Goal: Task Accomplishment & Management: Manage account settings

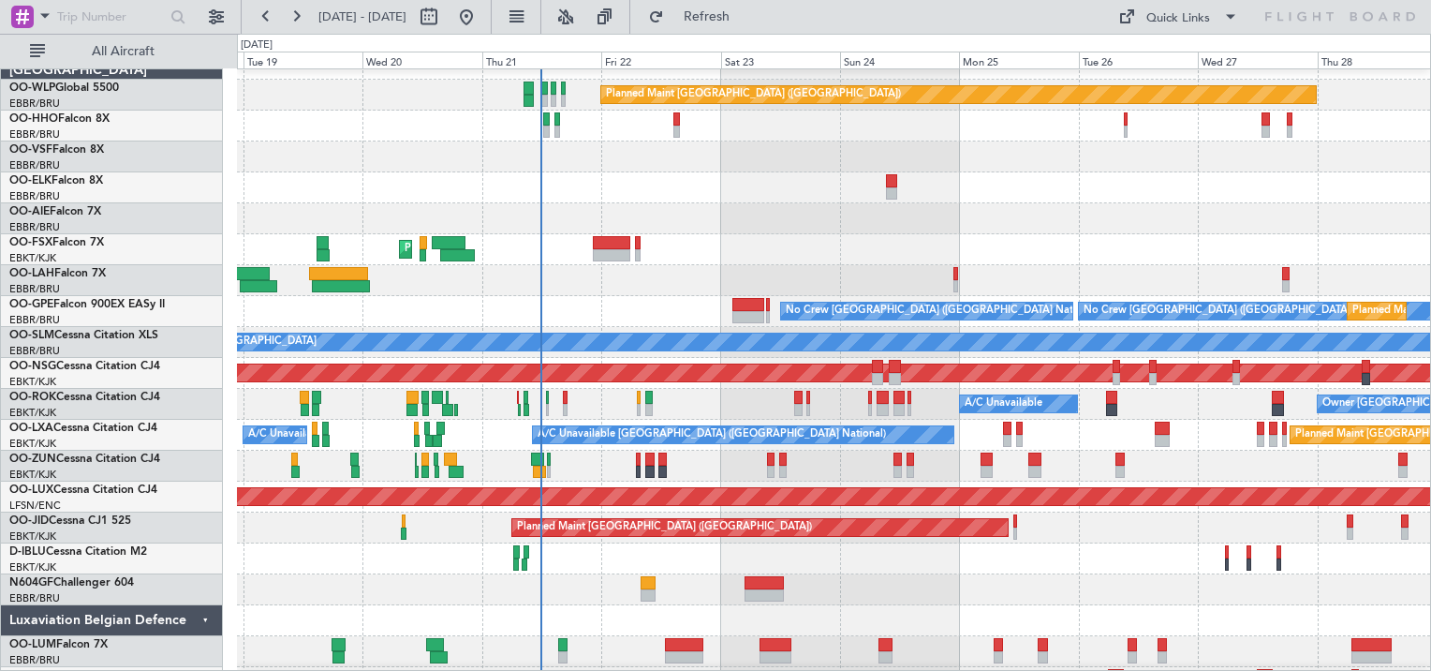
click at [704, 191] on div at bounding box center [833, 187] width 1193 height 31
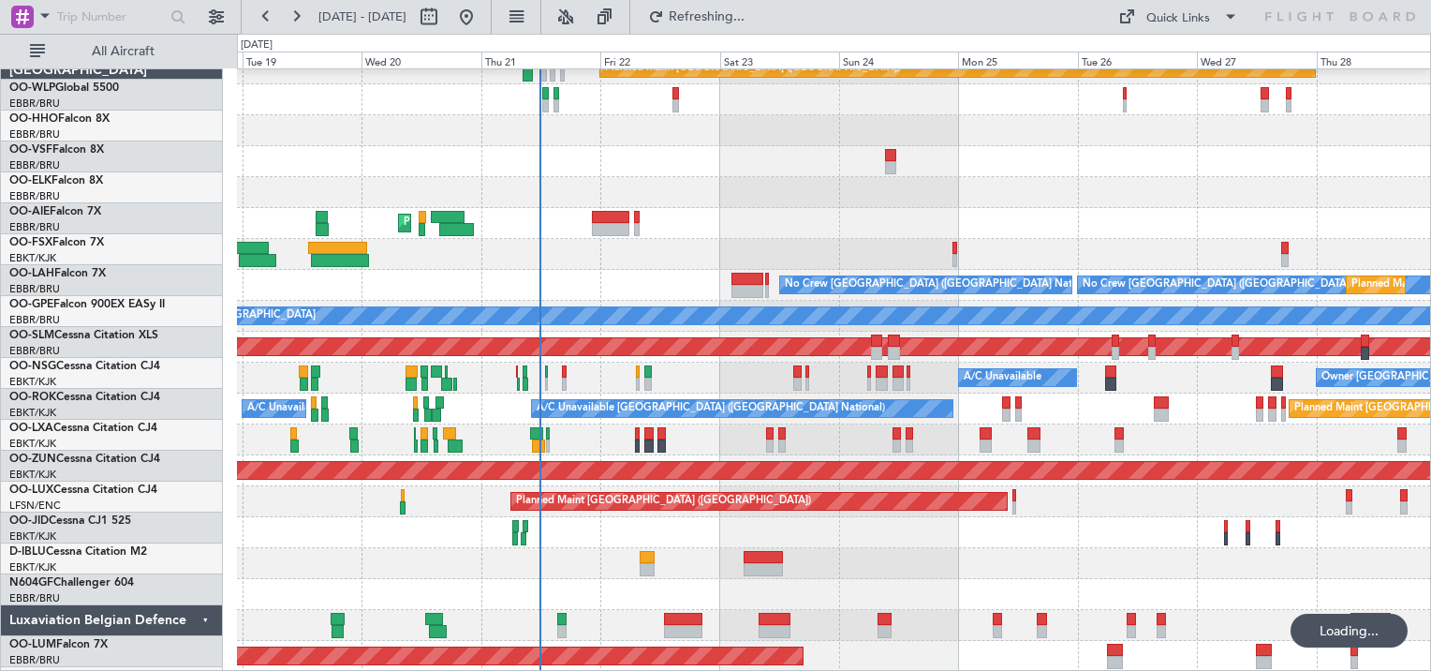
scroll to position [47, 0]
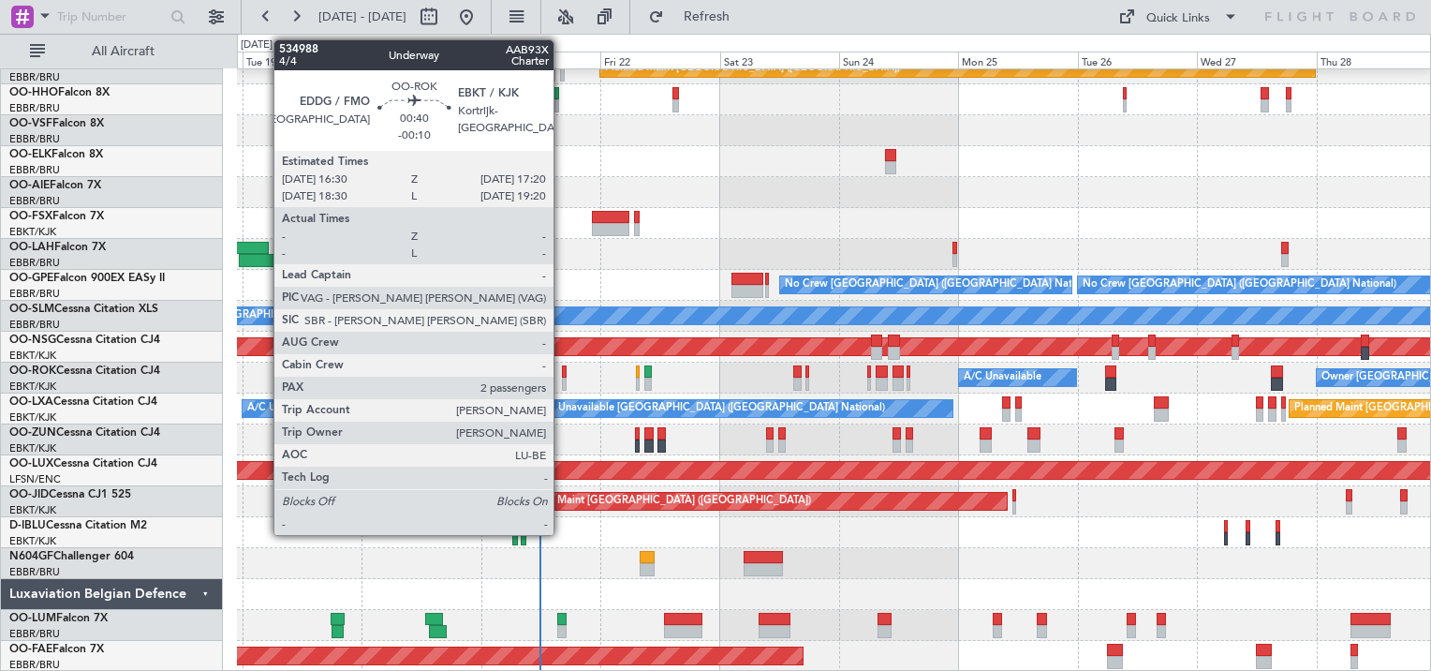
click at [562, 378] on div at bounding box center [564, 383] width 5 height 13
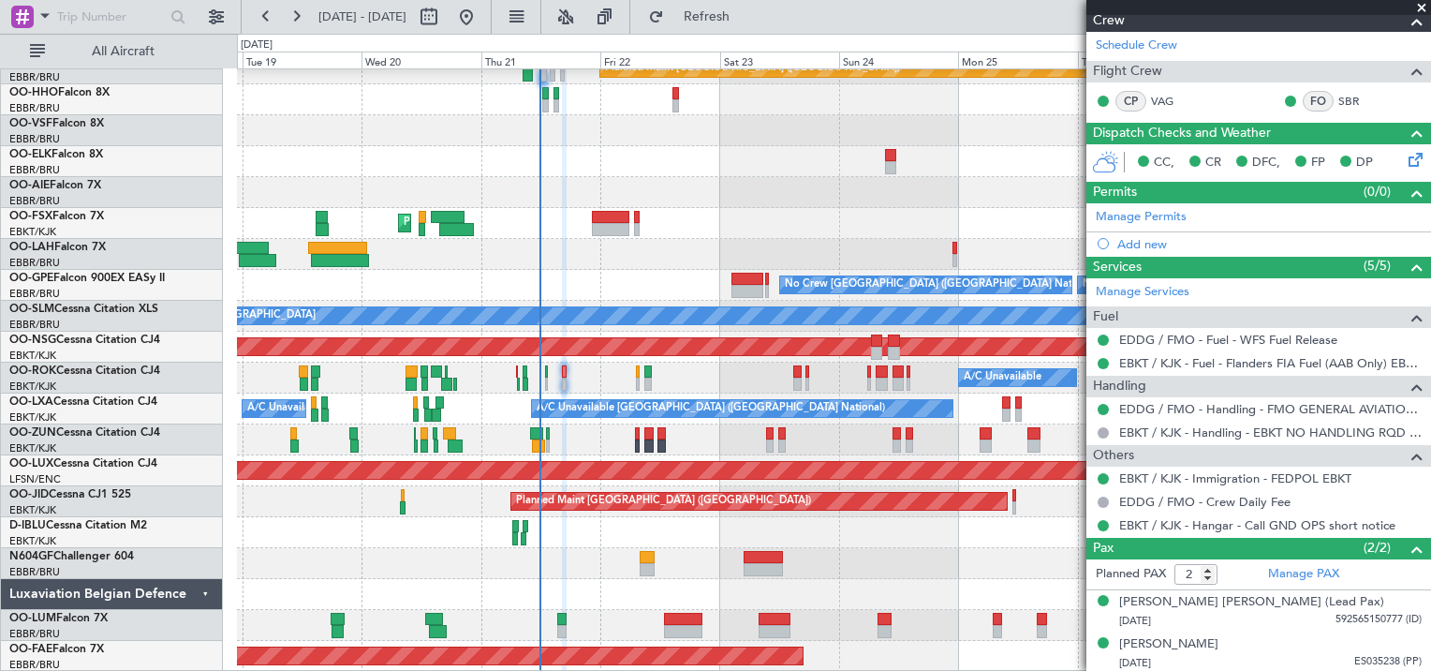
scroll to position [0, 0]
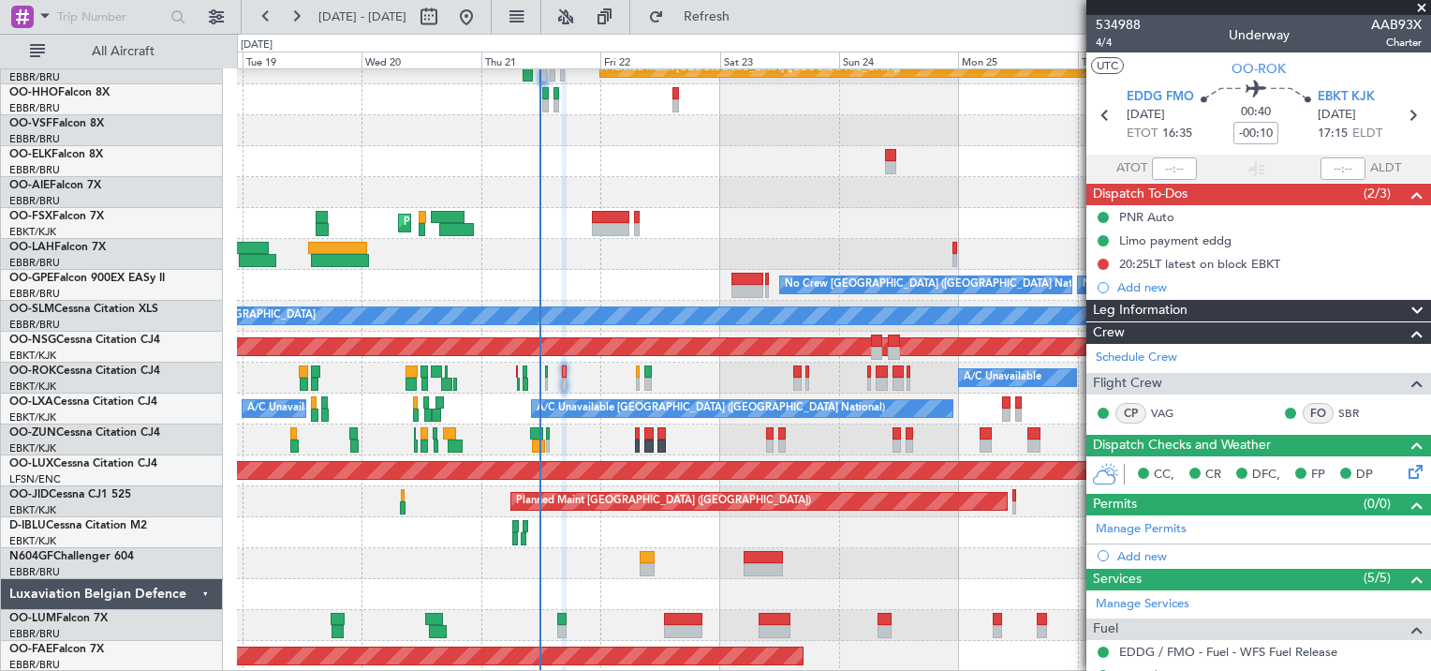
click at [481, 566] on div at bounding box center [833, 563] width 1193 height 31
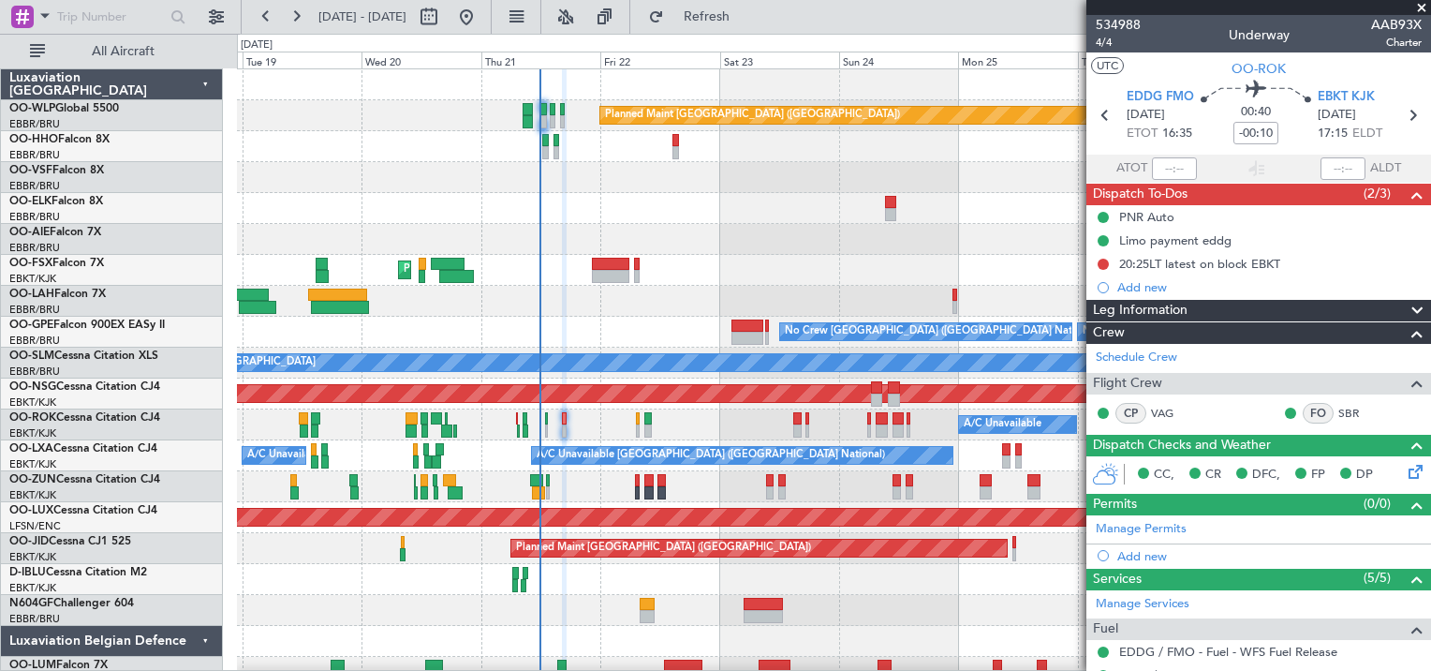
click at [1423, 7] on span at bounding box center [1422, 8] width 19 height 17
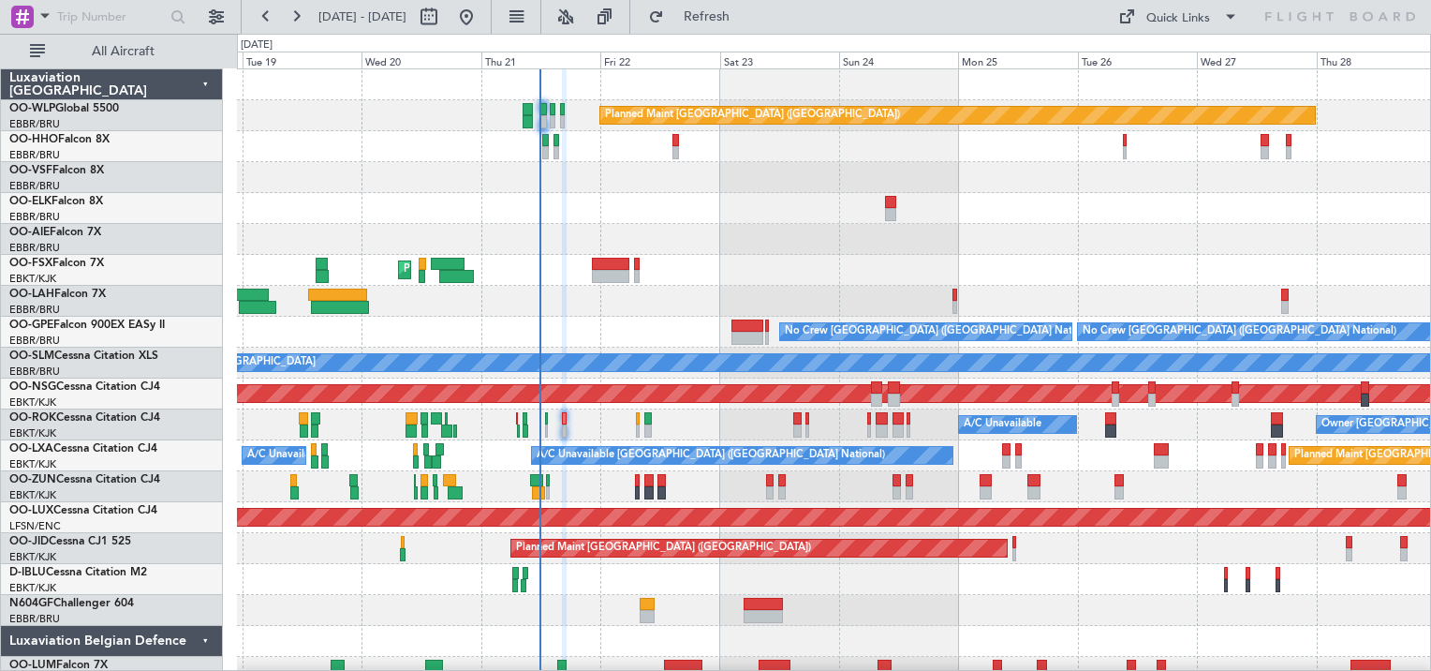
type input "0"
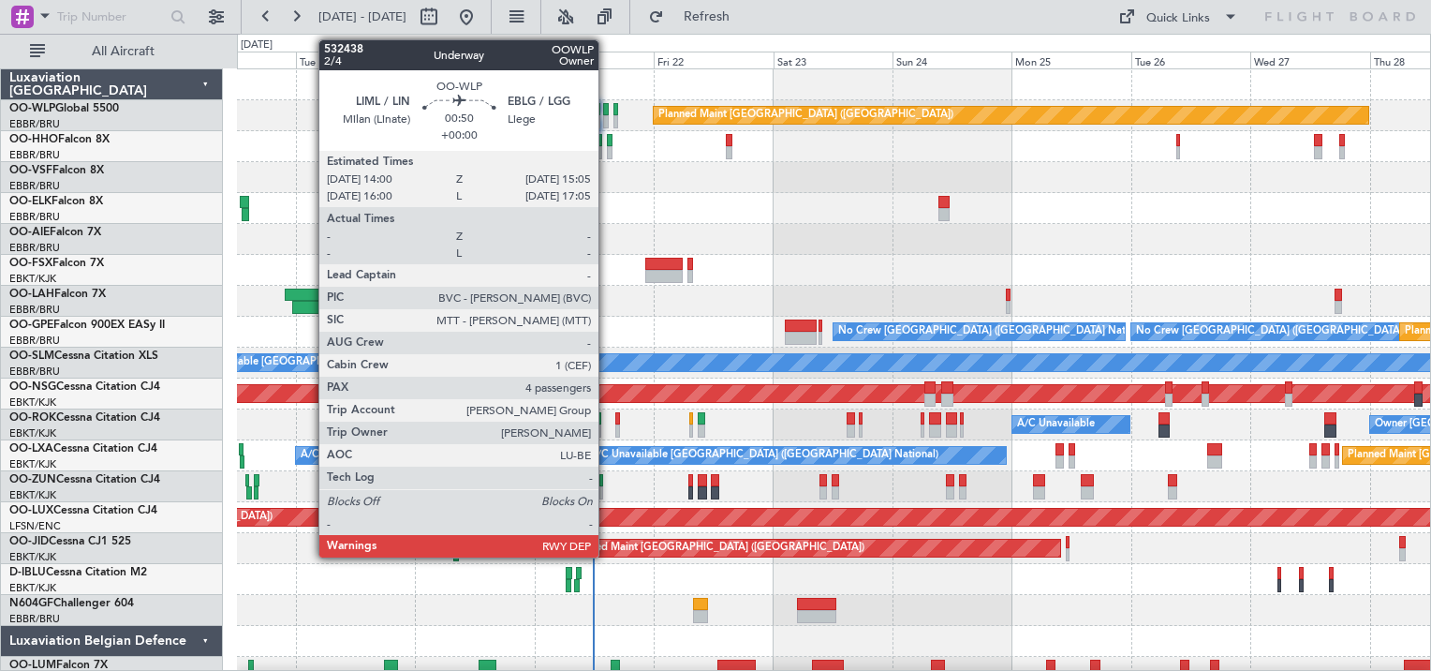
click at [607, 120] on div at bounding box center [606, 121] width 6 height 13
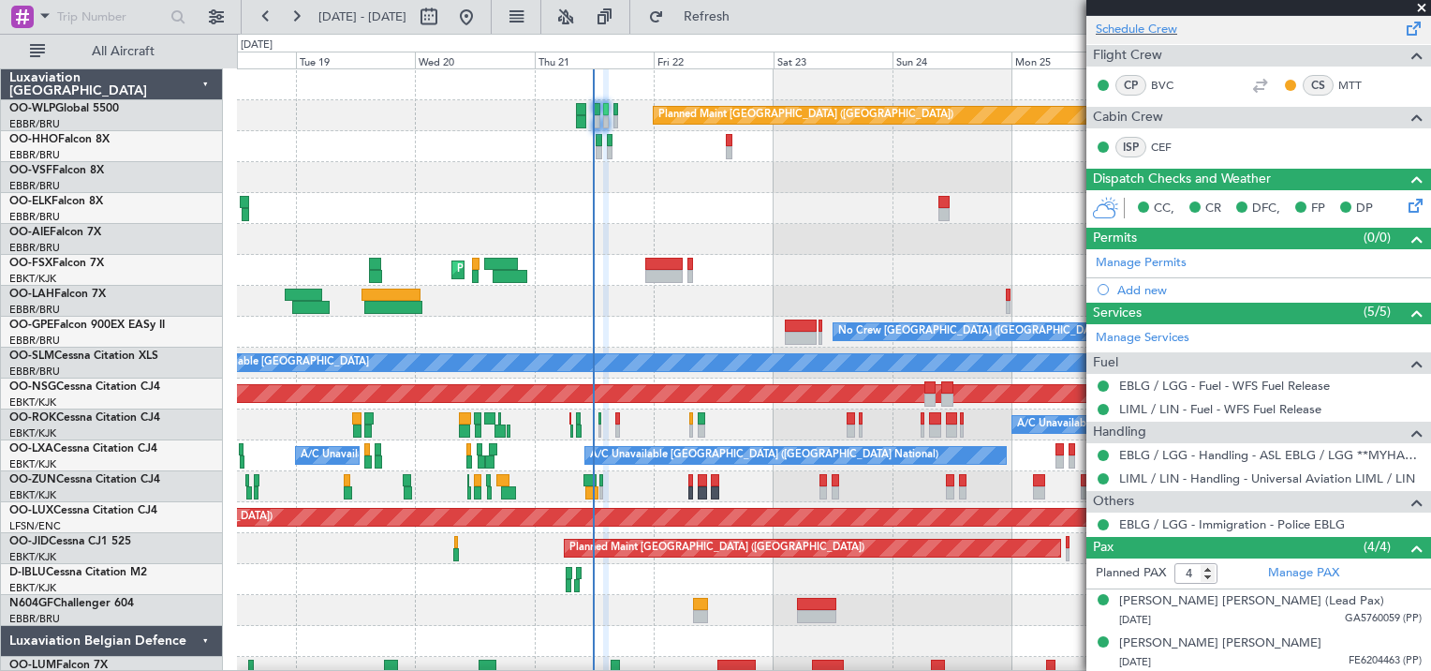
scroll to position [364, 0]
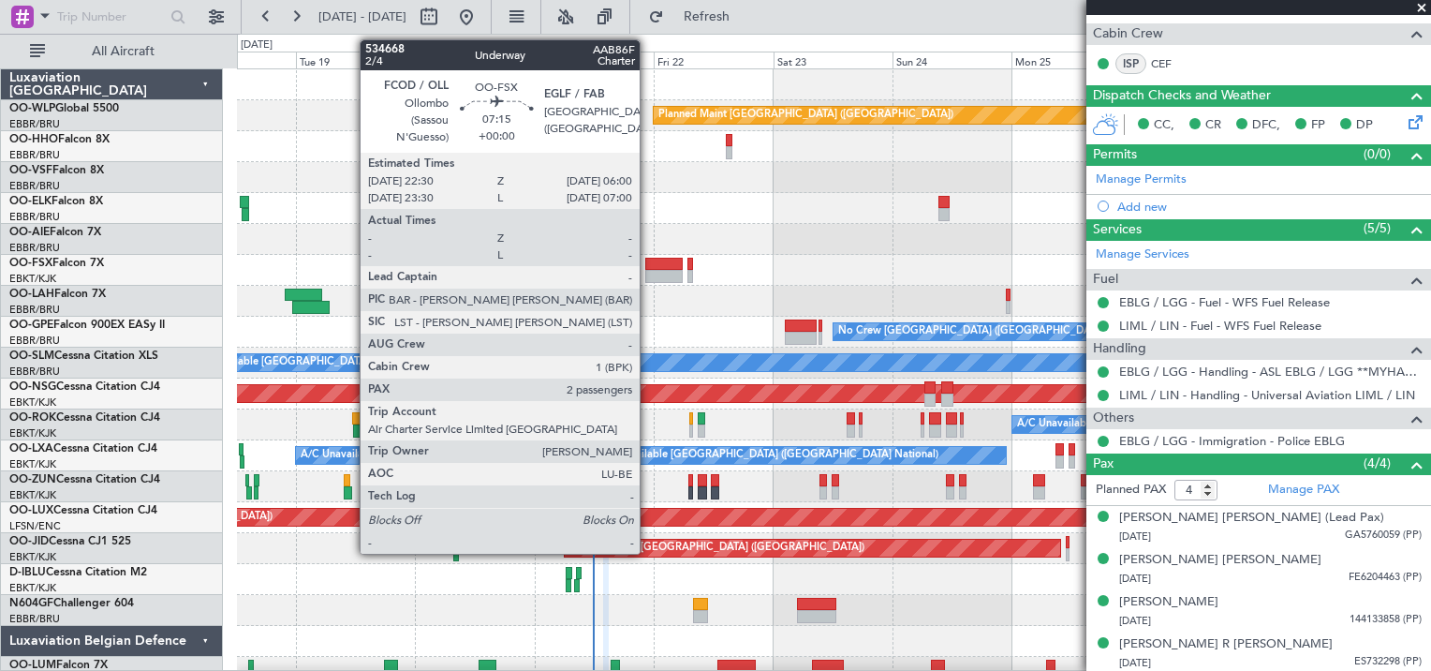
click at [648, 270] on div at bounding box center [663, 276] width 37 height 13
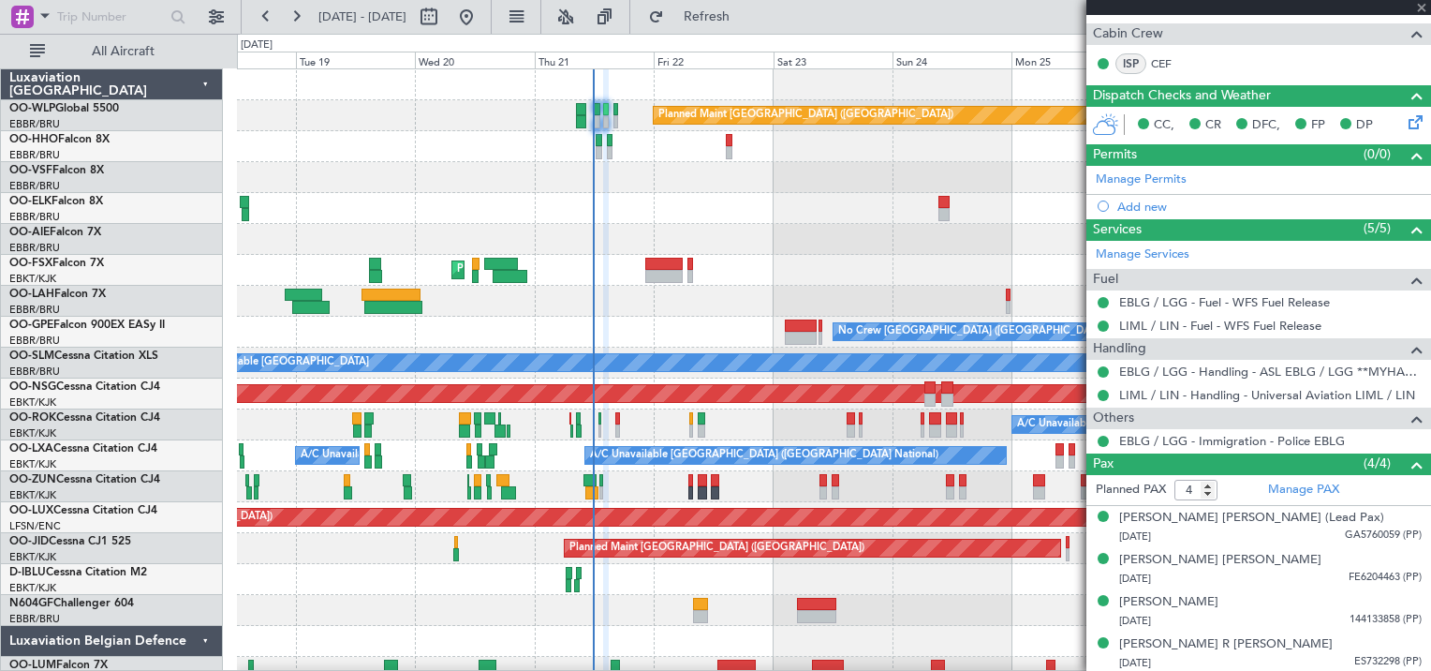
type input "2"
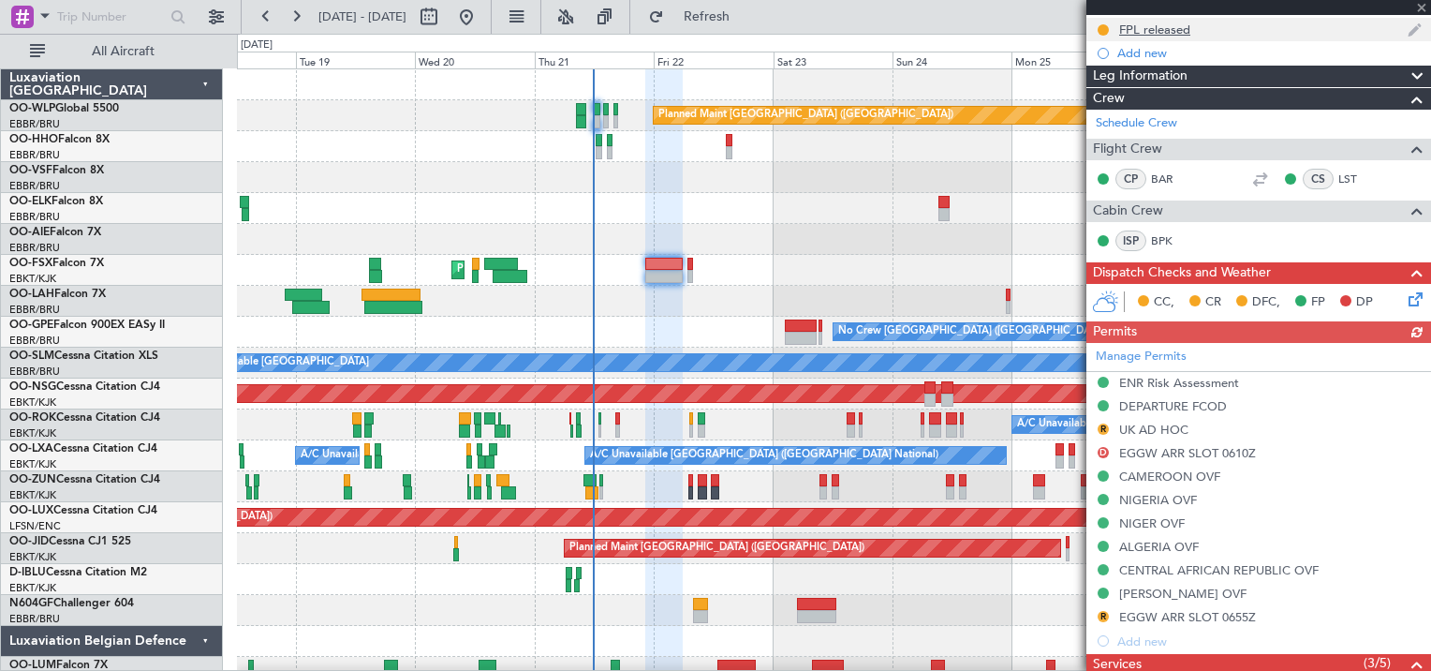
scroll to position [468, 0]
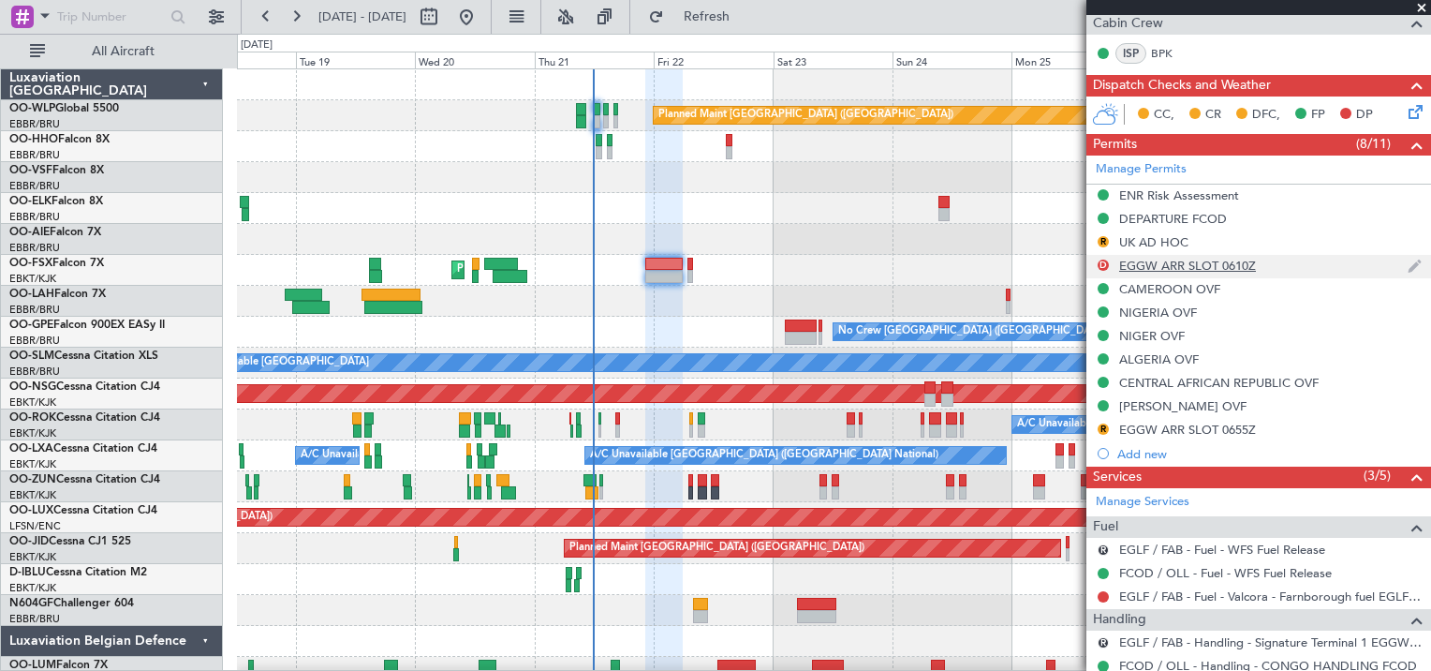
click at [1230, 266] on div "EGGW ARR SLOT 0610Z" at bounding box center [1187, 266] width 137 height 16
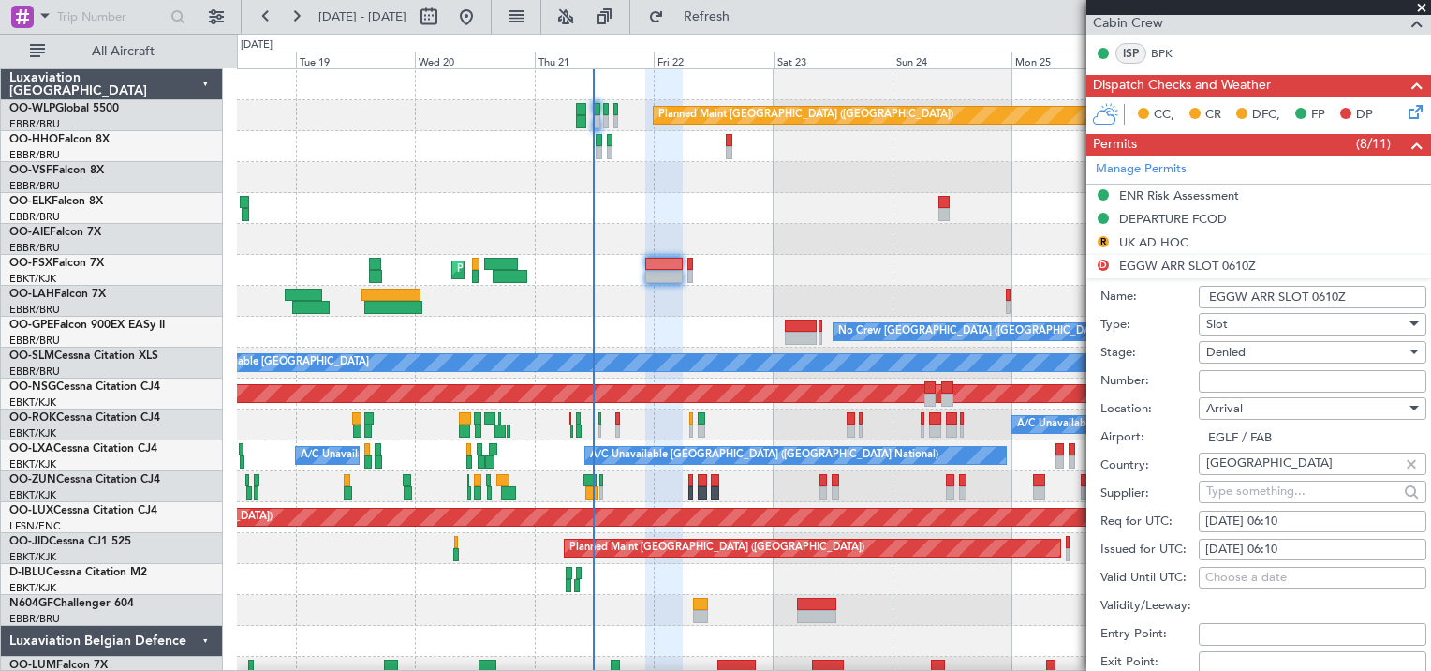
click at [1051, 255] on div "Planned Maint Kortrijk-[GEOGRAPHIC_DATA]" at bounding box center [833, 270] width 1193 height 31
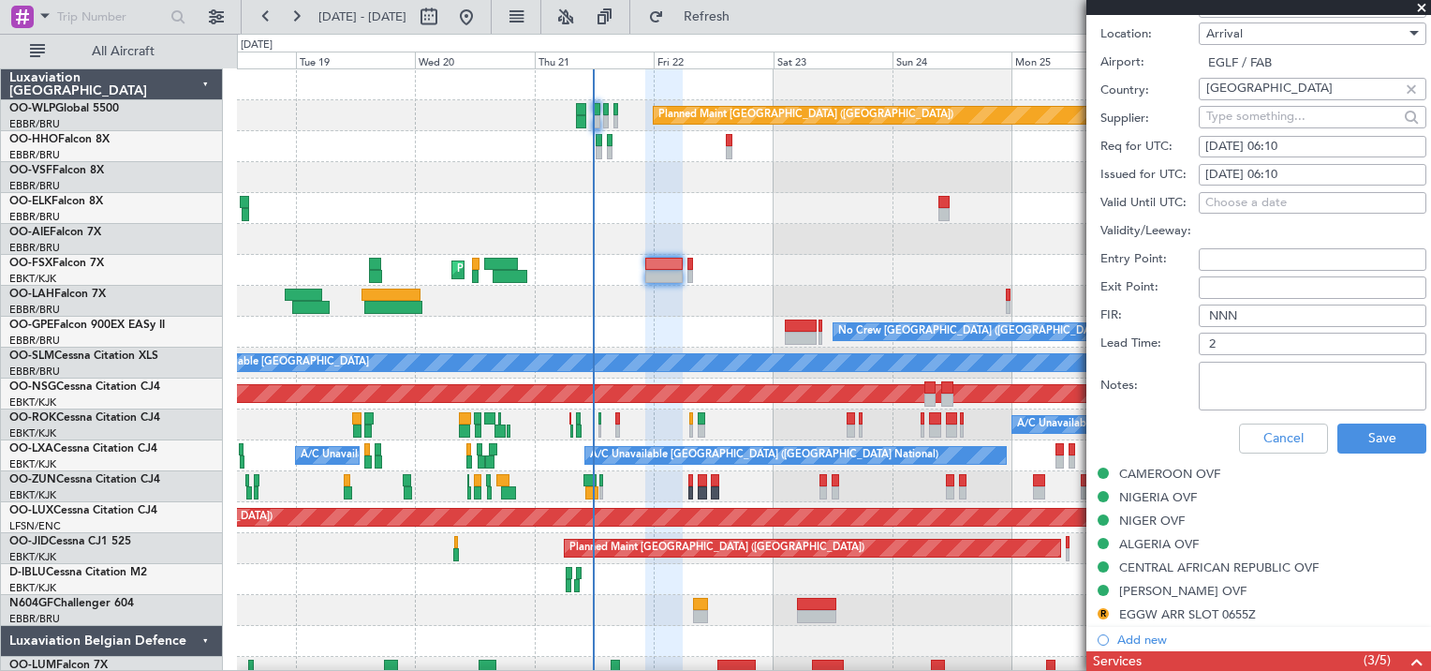
scroll to position [937, 0]
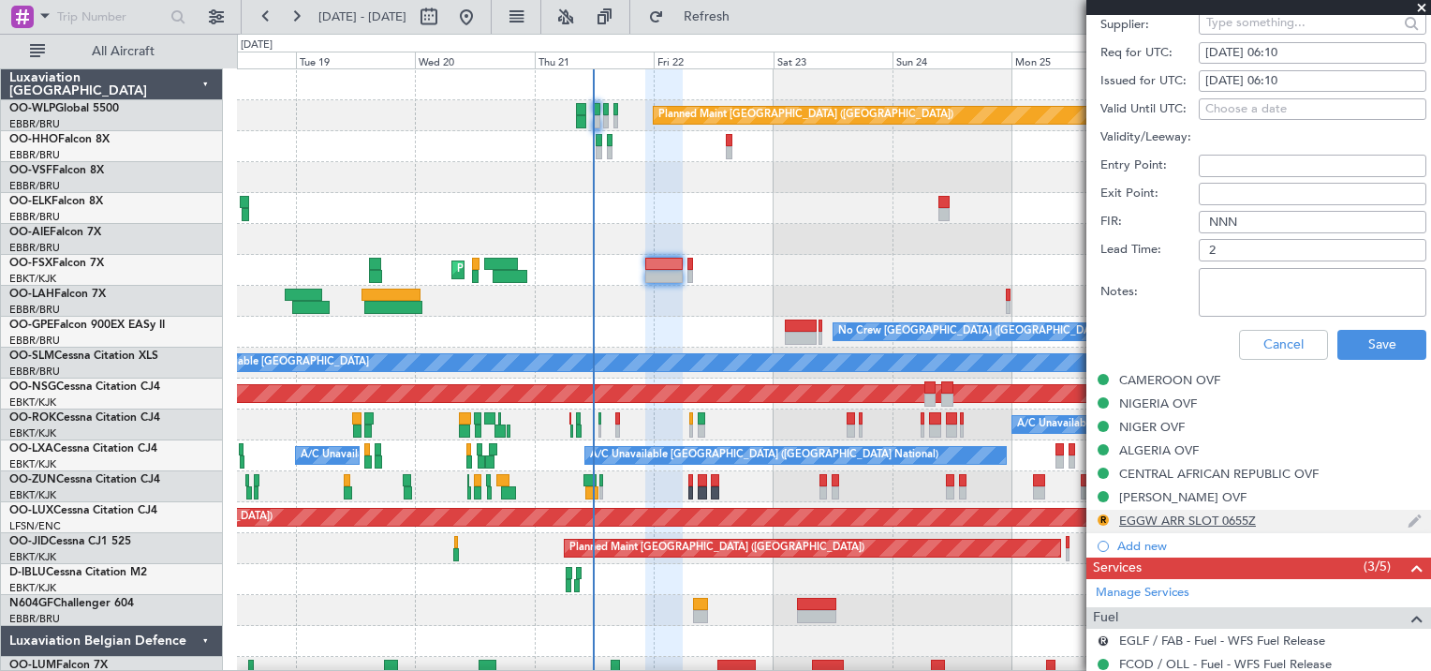
click at [1209, 516] on div "EGGW ARR SLOT 0655Z" at bounding box center [1187, 520] width 137 height 16
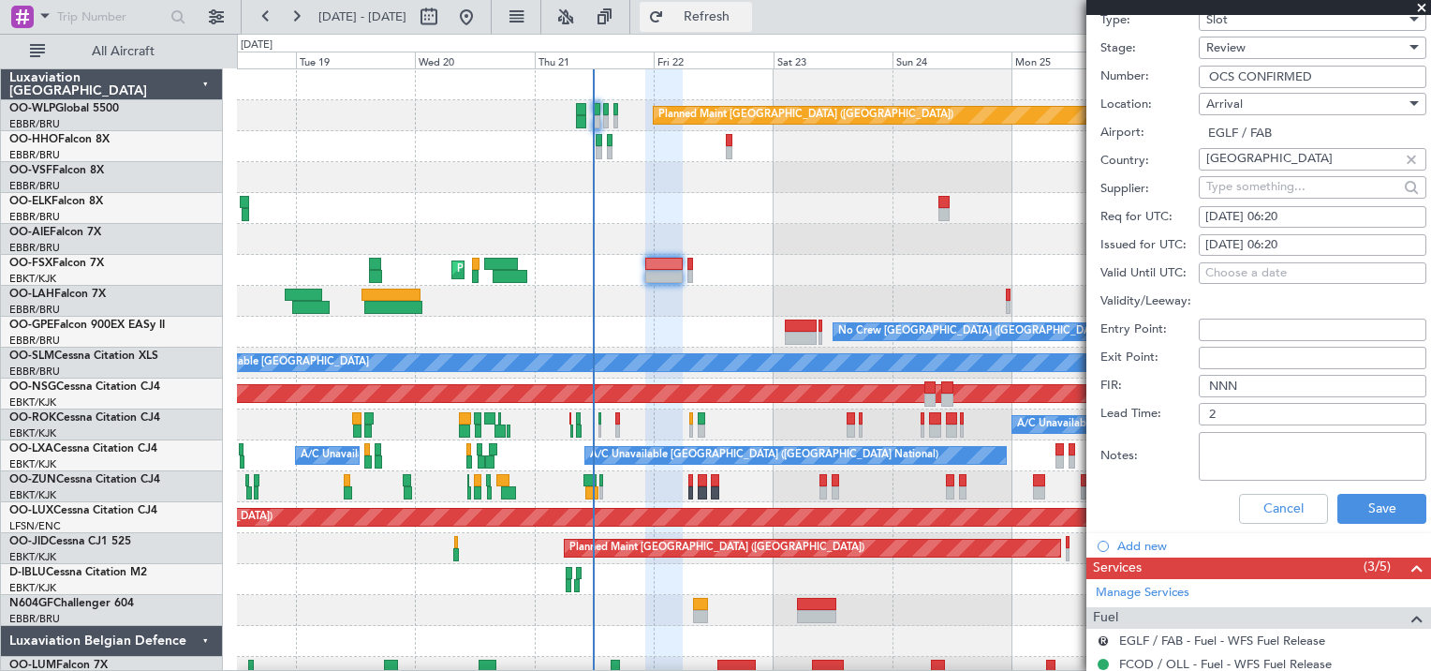
click at [752, 27] on button "Refresh" at bounding box center [696, 17] width 112 height 30
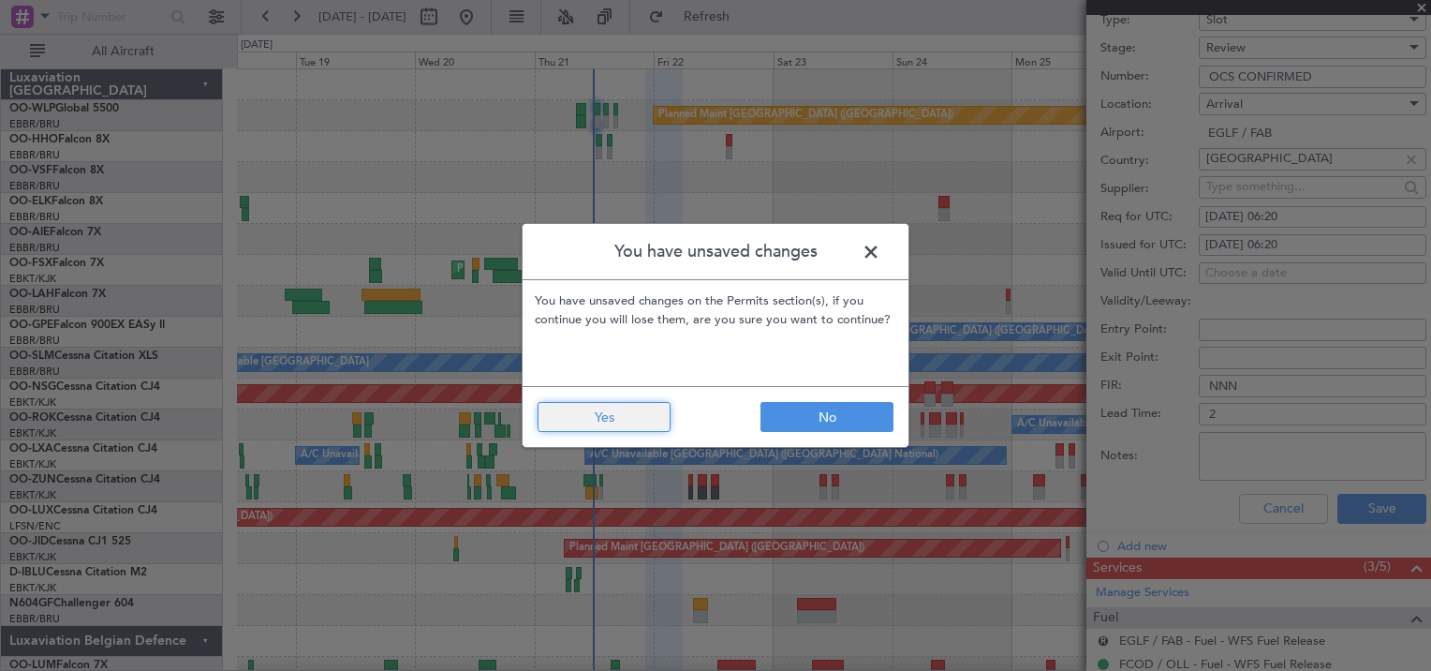
click at [651, 412] on button "Yes" at bounding box center [604, 417] width 133 height 30
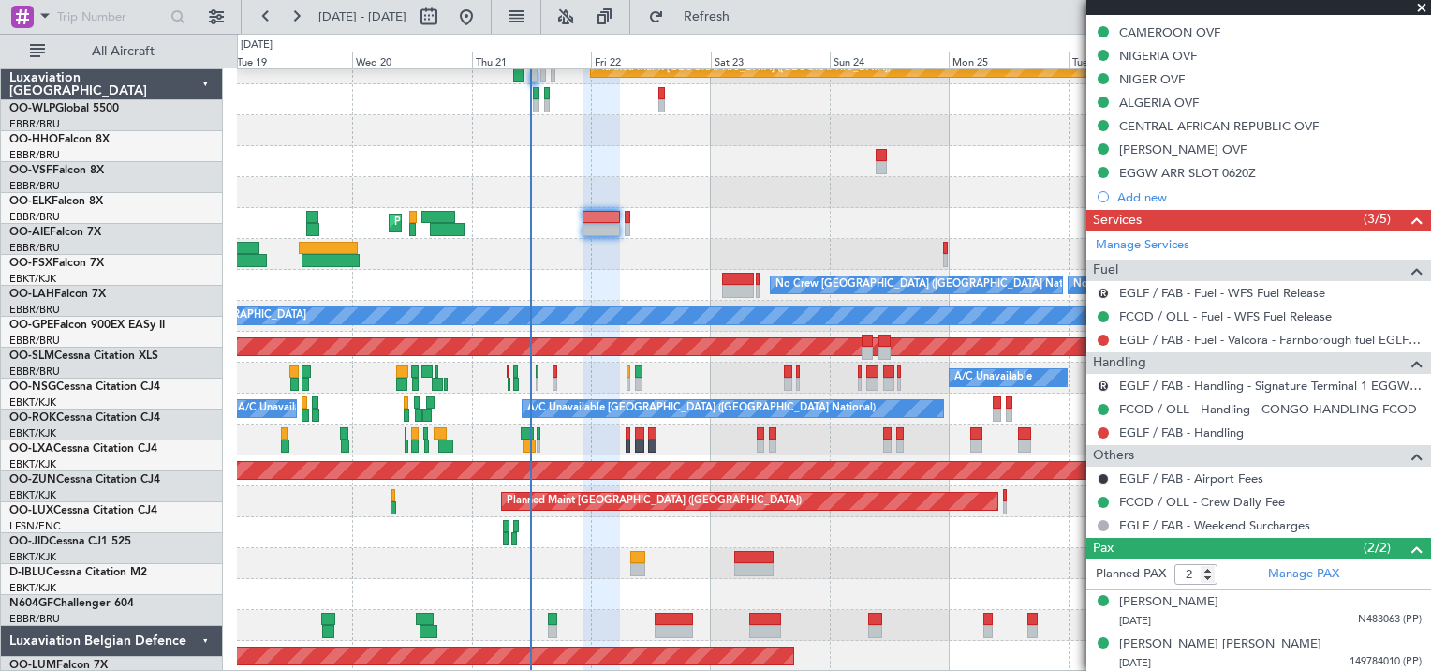
scroll to position [47, 0]
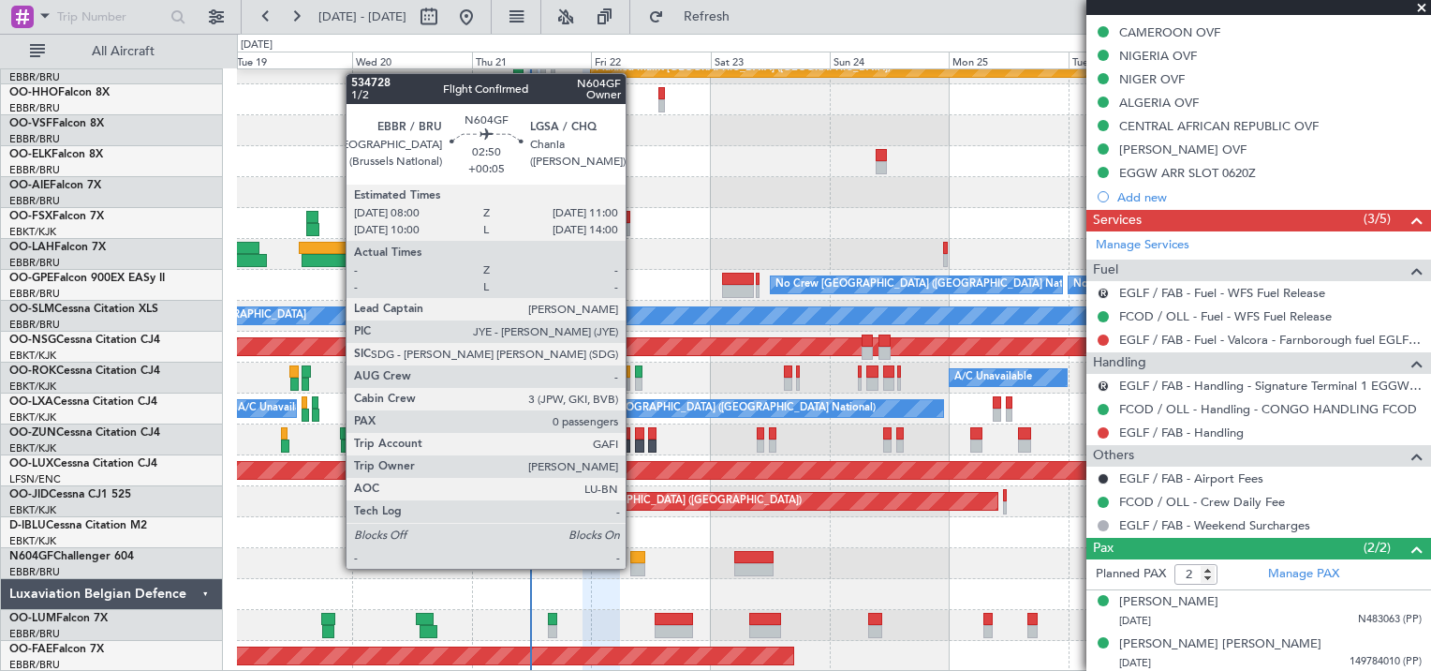
click at [634, 569] on div at bounding box center [637, 569] width 15 height 13
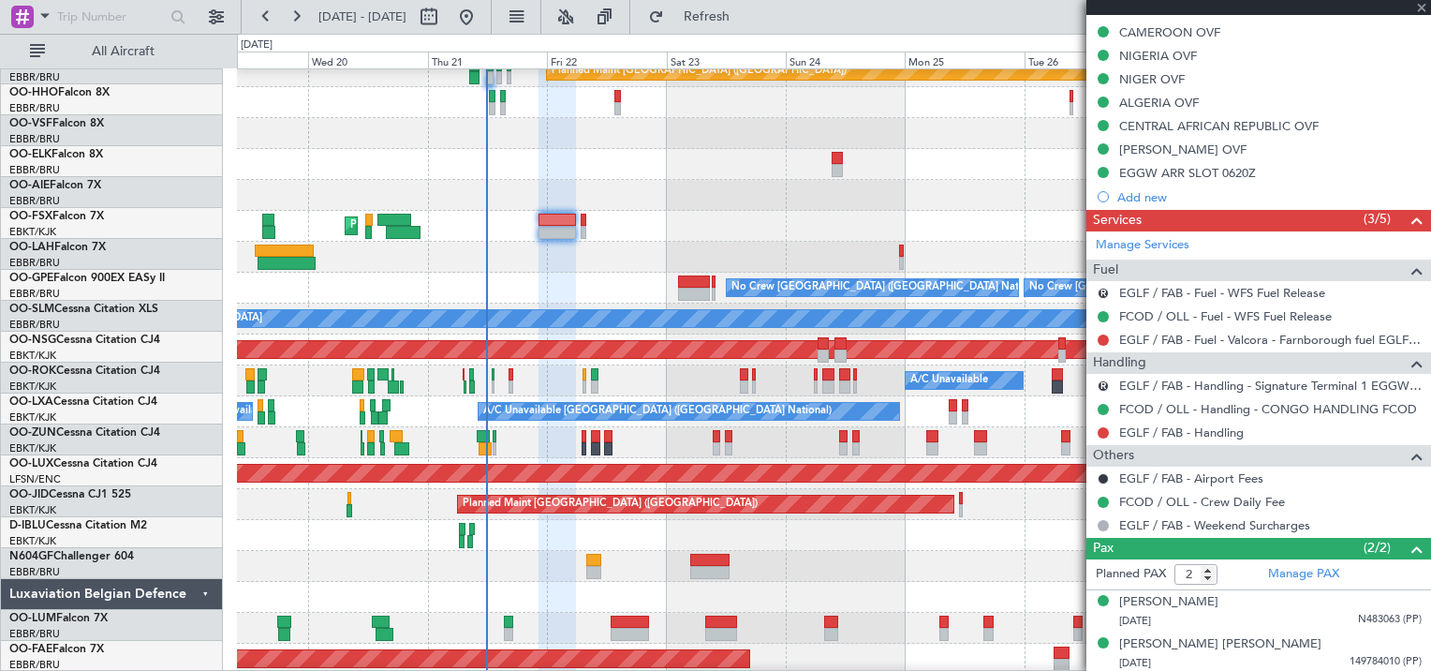
type input "+00:05"
type input "0"
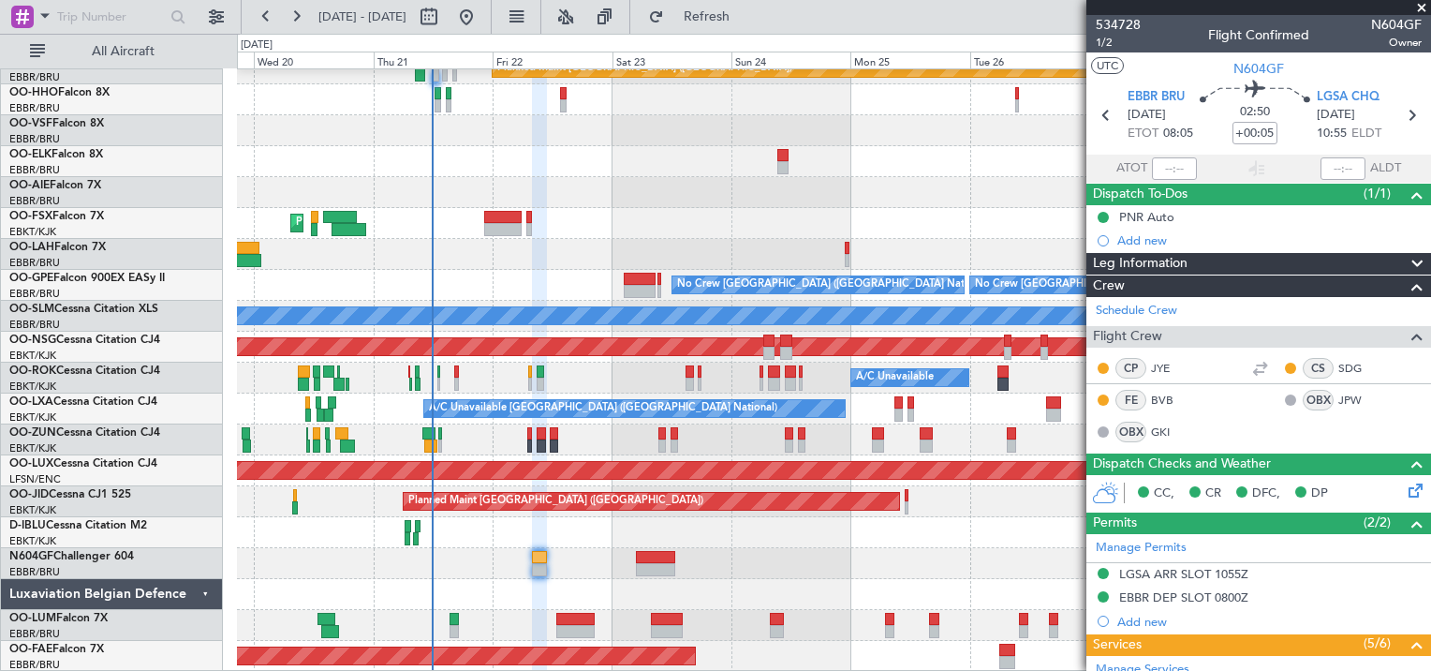
scroll to position [0, 0]
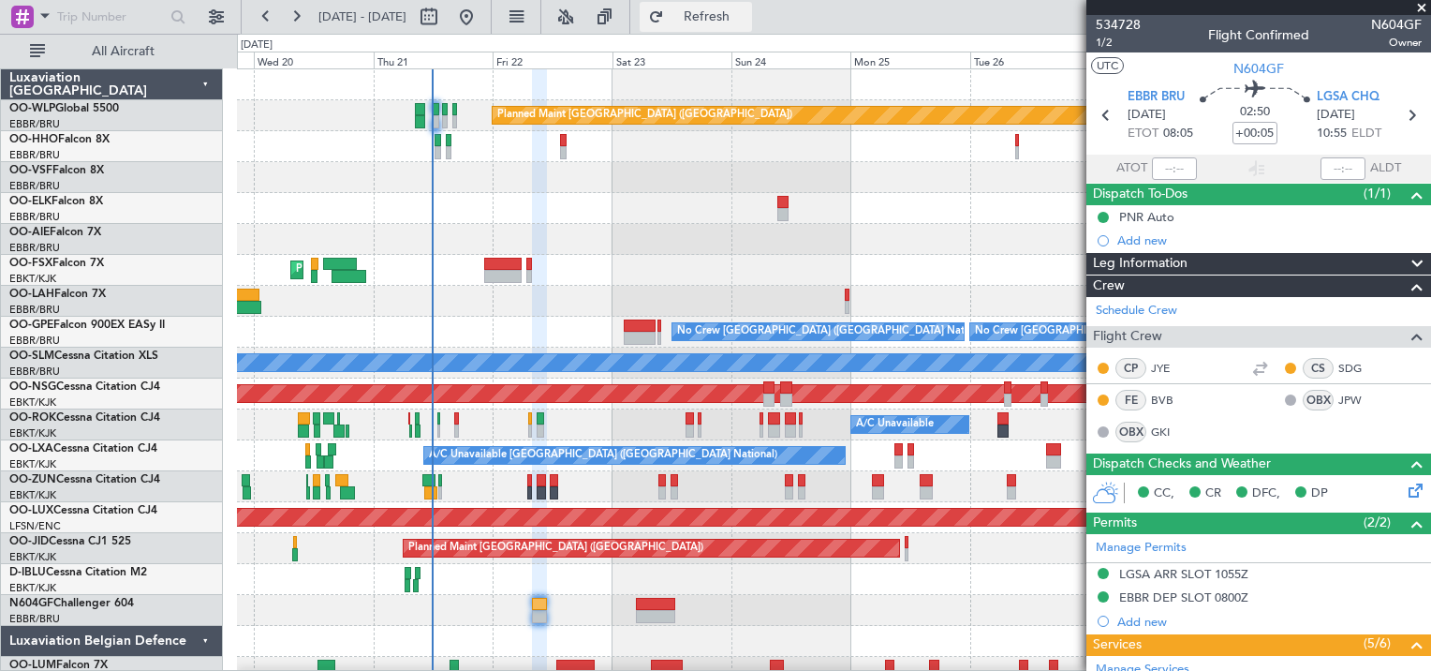
click at [728, 26] on button "Refresh" at bounding box center [696, 17] width 112 height 30
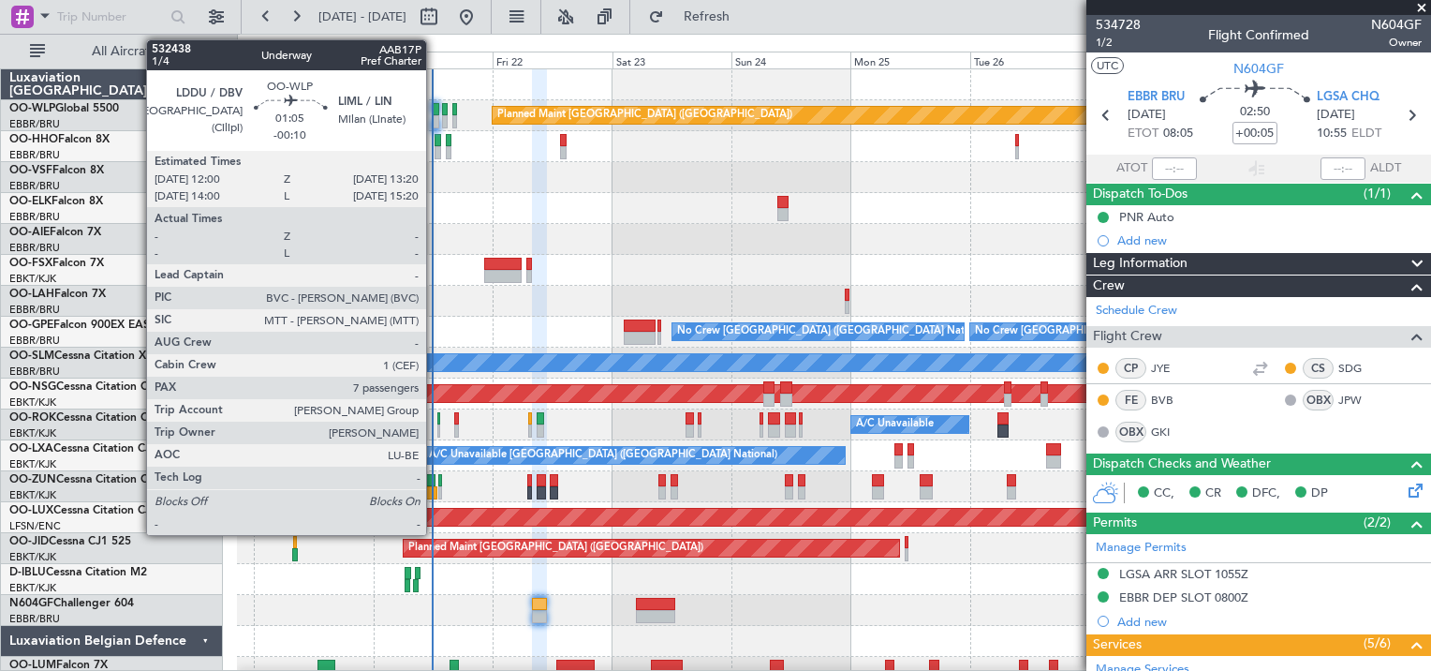
click at [435, 120] on div at bounding box center [435, 121] width 7 height 13
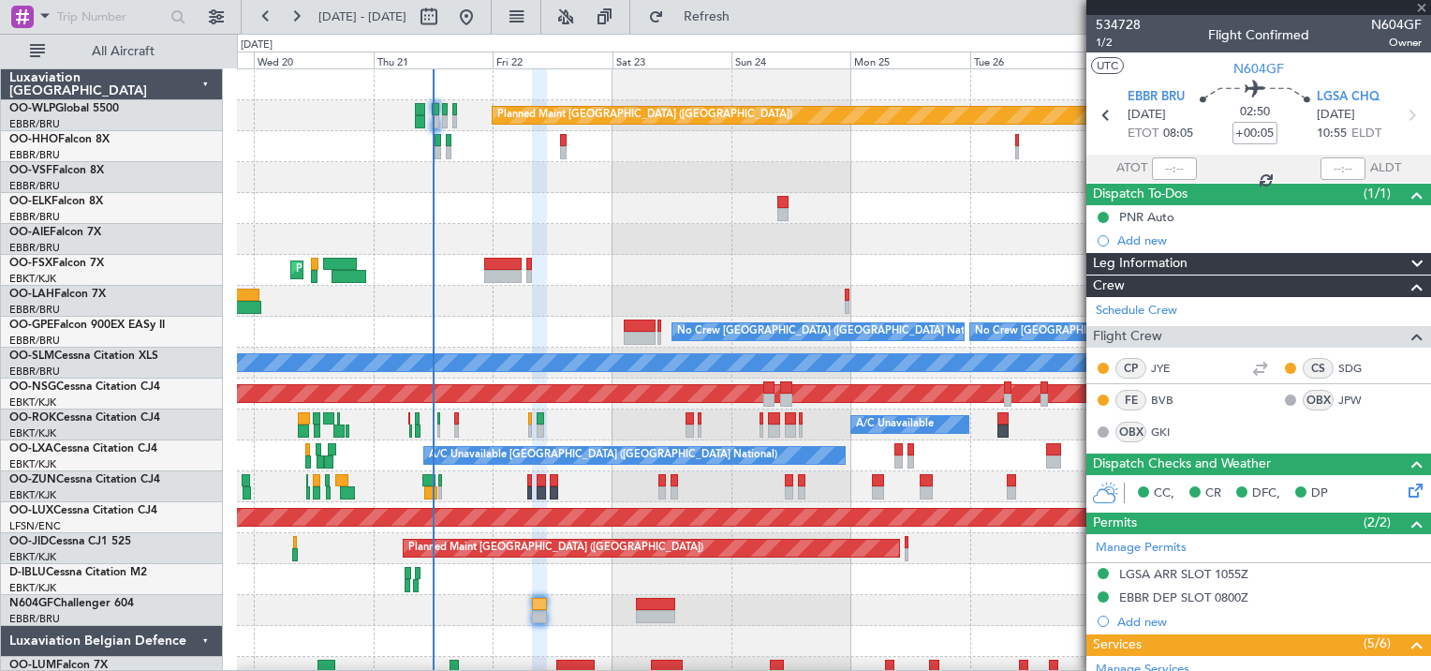
type input "-00:10"
type input "7"
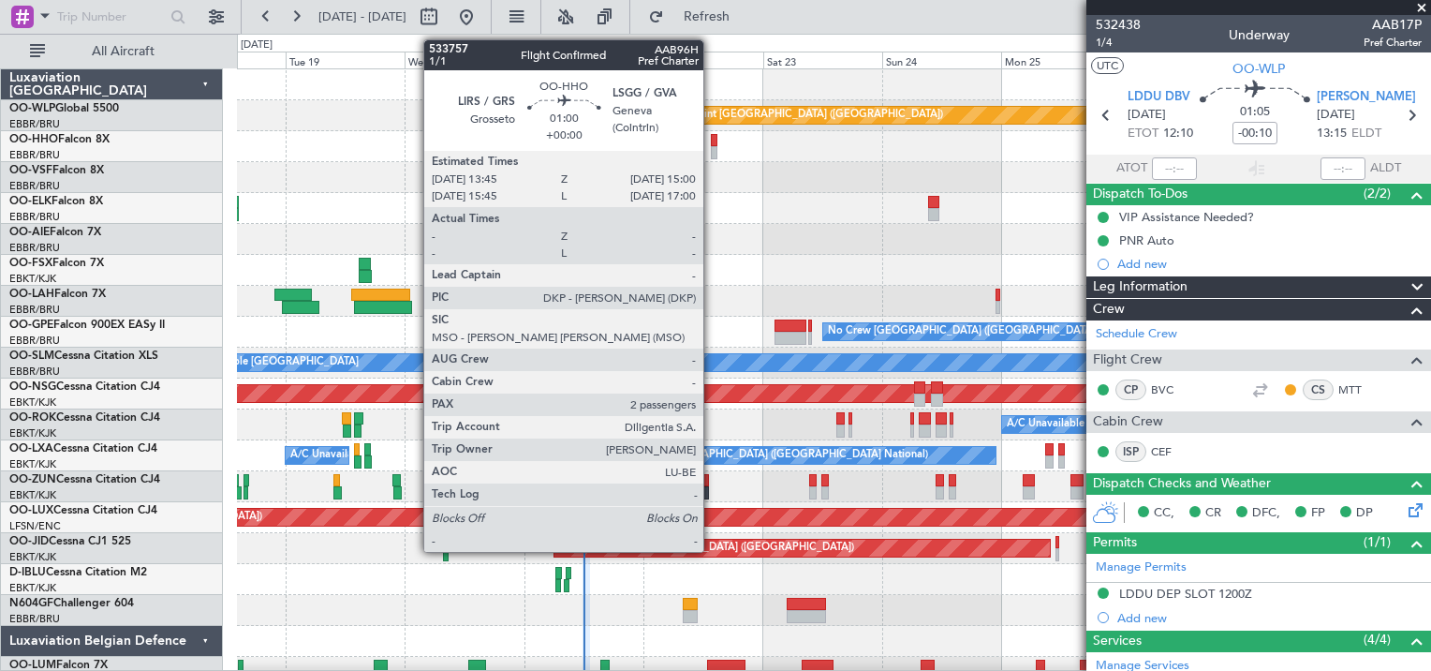
click at [712, 146] on div at bounding box center [714, 152] width 7 height 13
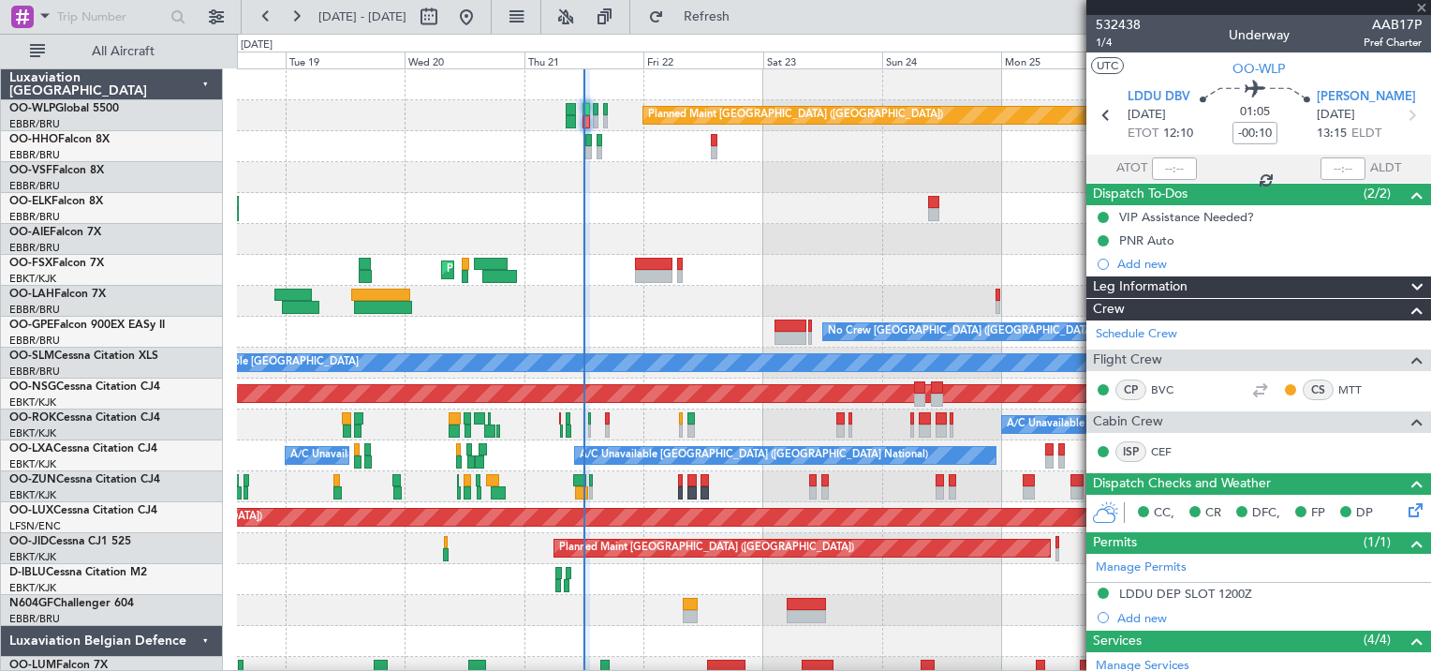
type input "2"
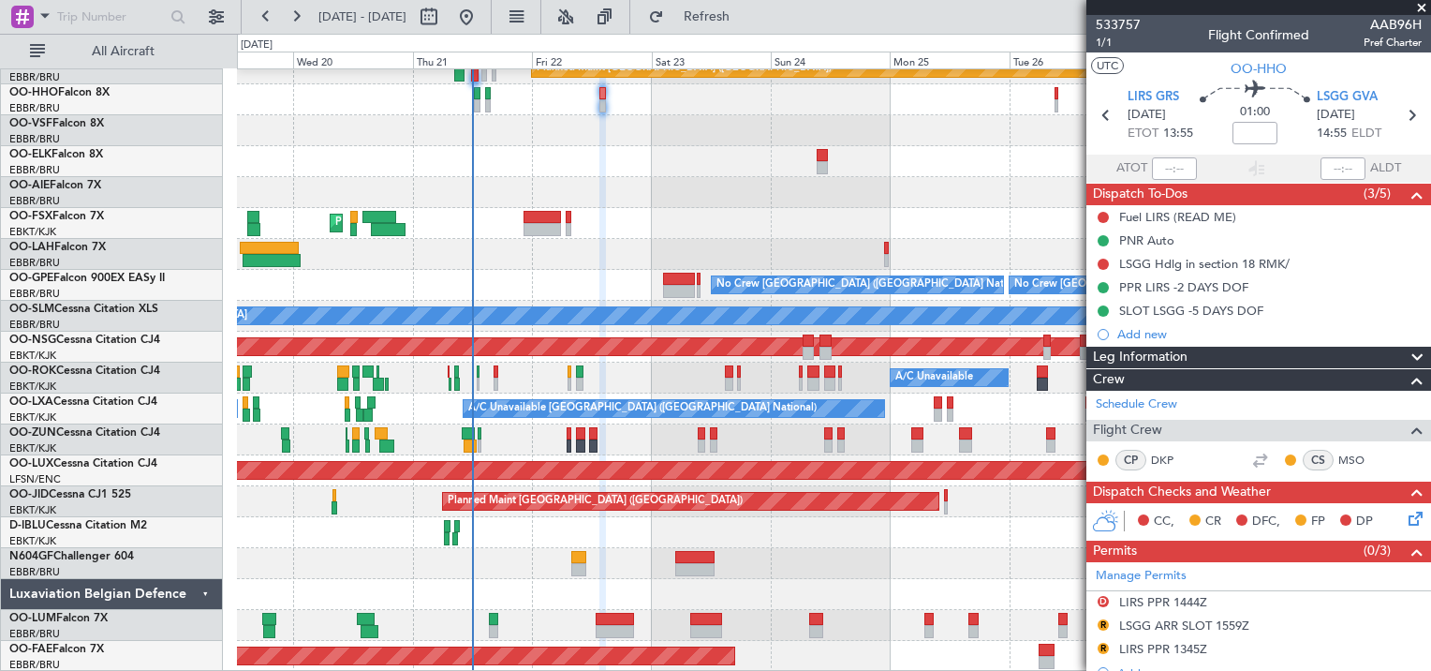
click at [853, 551] on div "Planned Maint [GEOGRAPHIC_DATA] ([GEOGRAPHIC_DATA]) AOG Maint Geneva ([GEOGRAPH…" at bounding box center [833, 346] width 1193 height 649
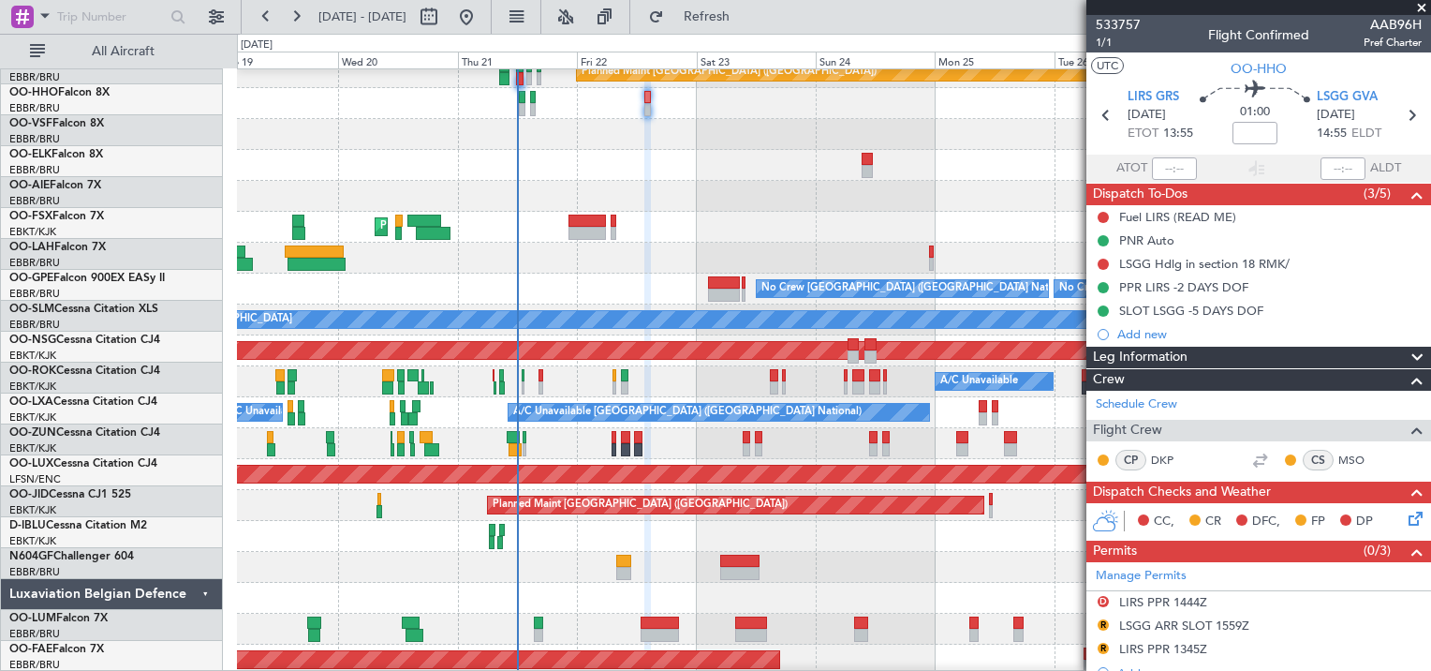
scroll to position [43, 0]
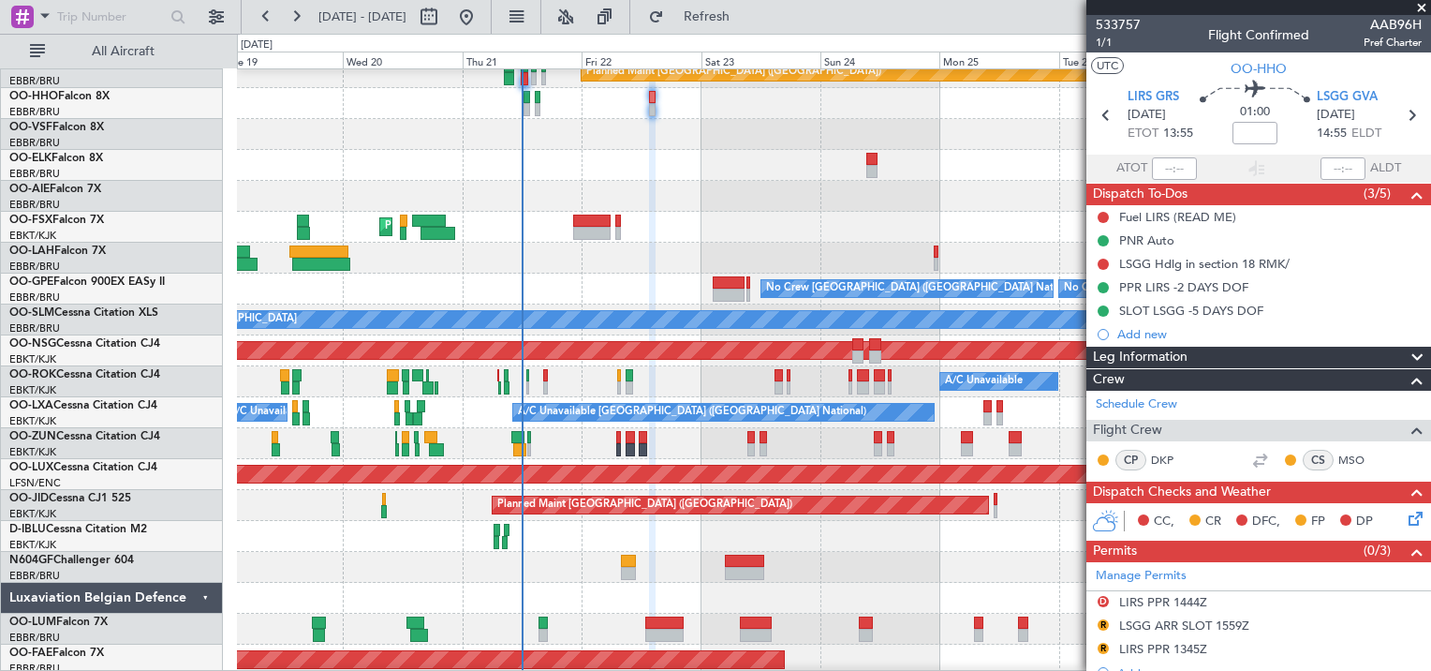
click at [561, 430] on div "Planned Maint Kortrijk-[GEOGRAPHIC_DATA]" at bounding box center [833, 443] width 1193 height 31
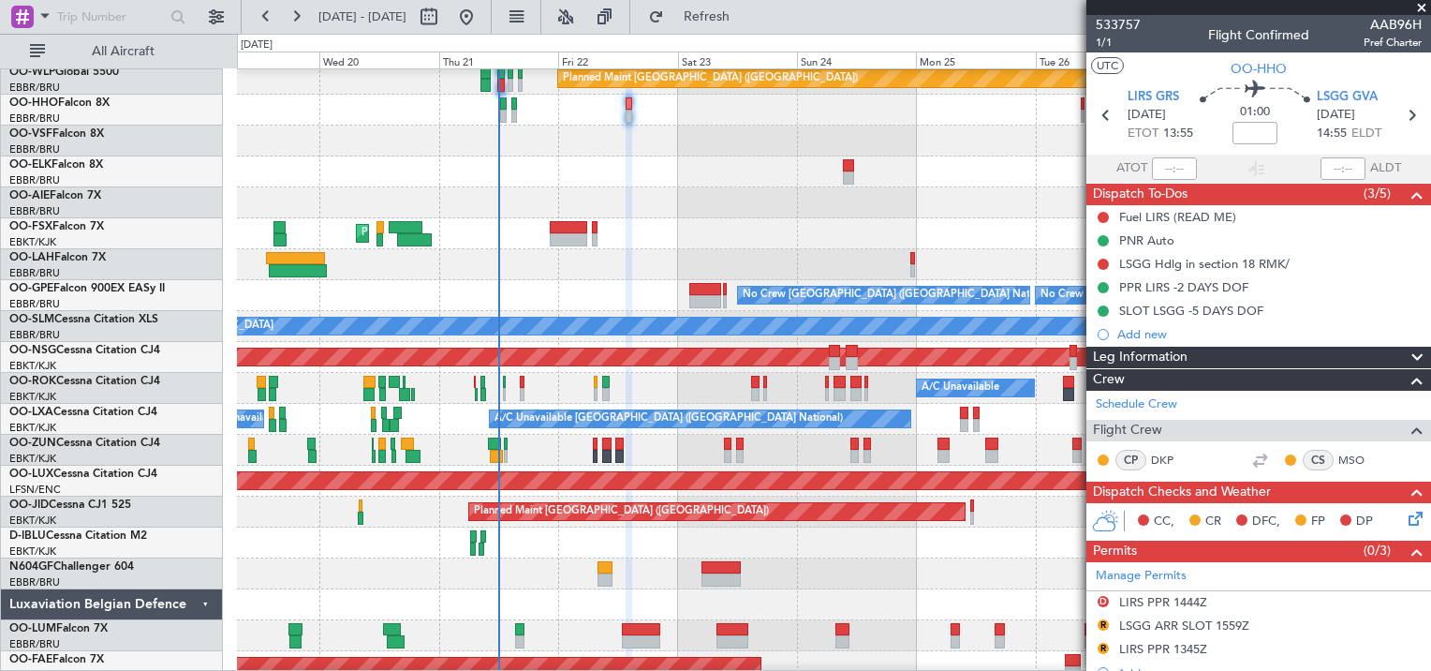
scroll to position [36, 0]
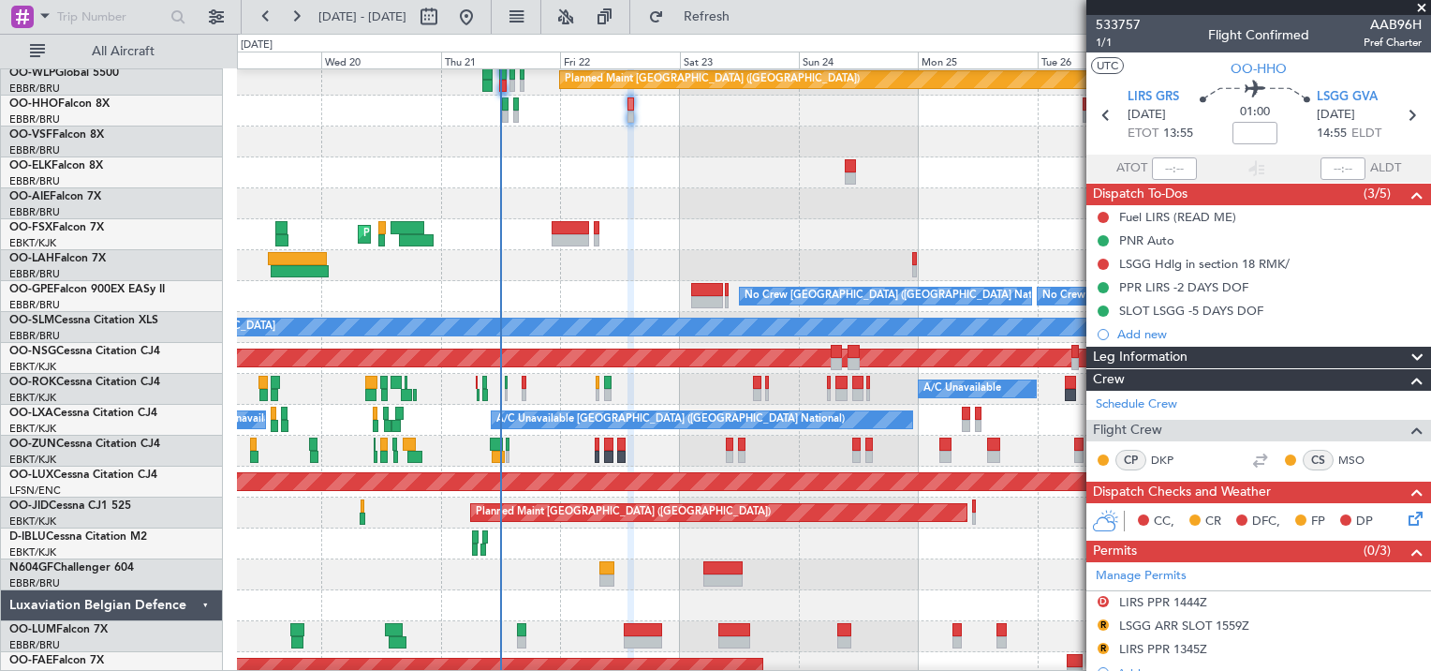
click at [438, 413] on div "Planned Maint [GEOGRAPHIC_DATA] ([GEOGRAPHIC_DATA] National) A/C Unavailable [G…" at bounding box center [833, 420] width 1193 height 31
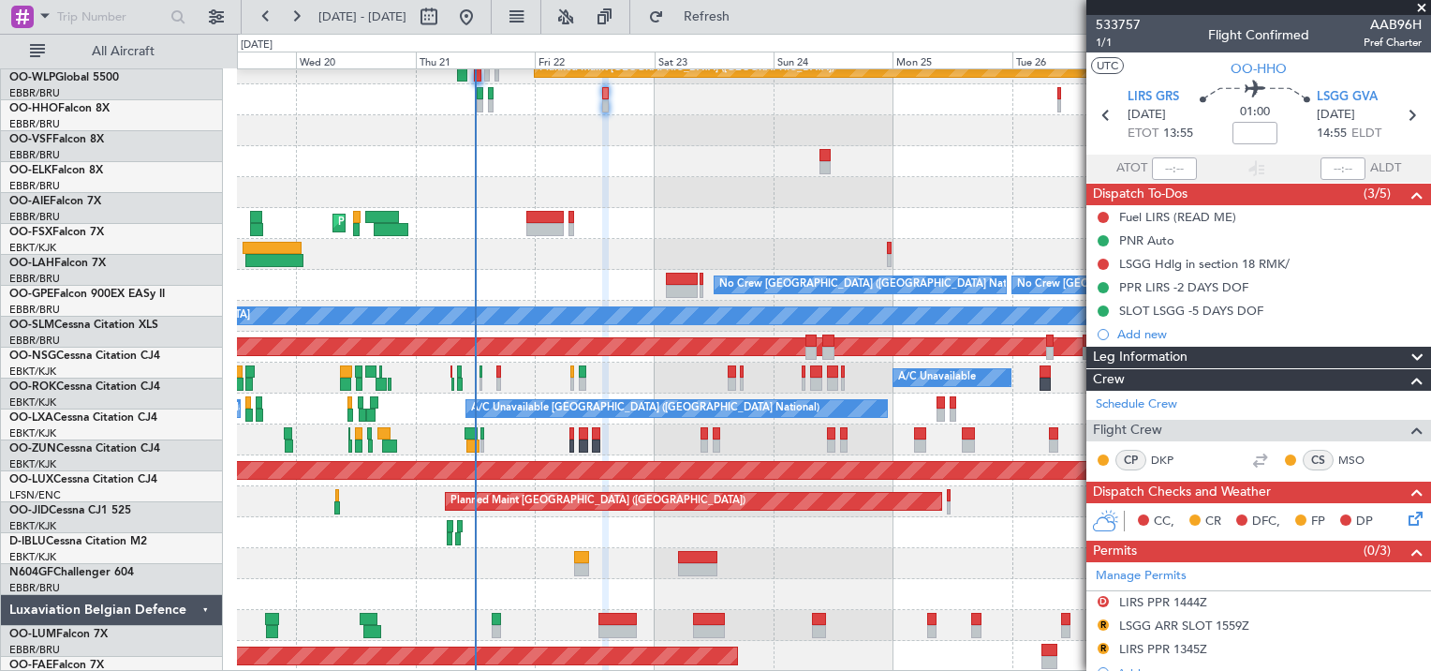
scroll to position [47, 0]
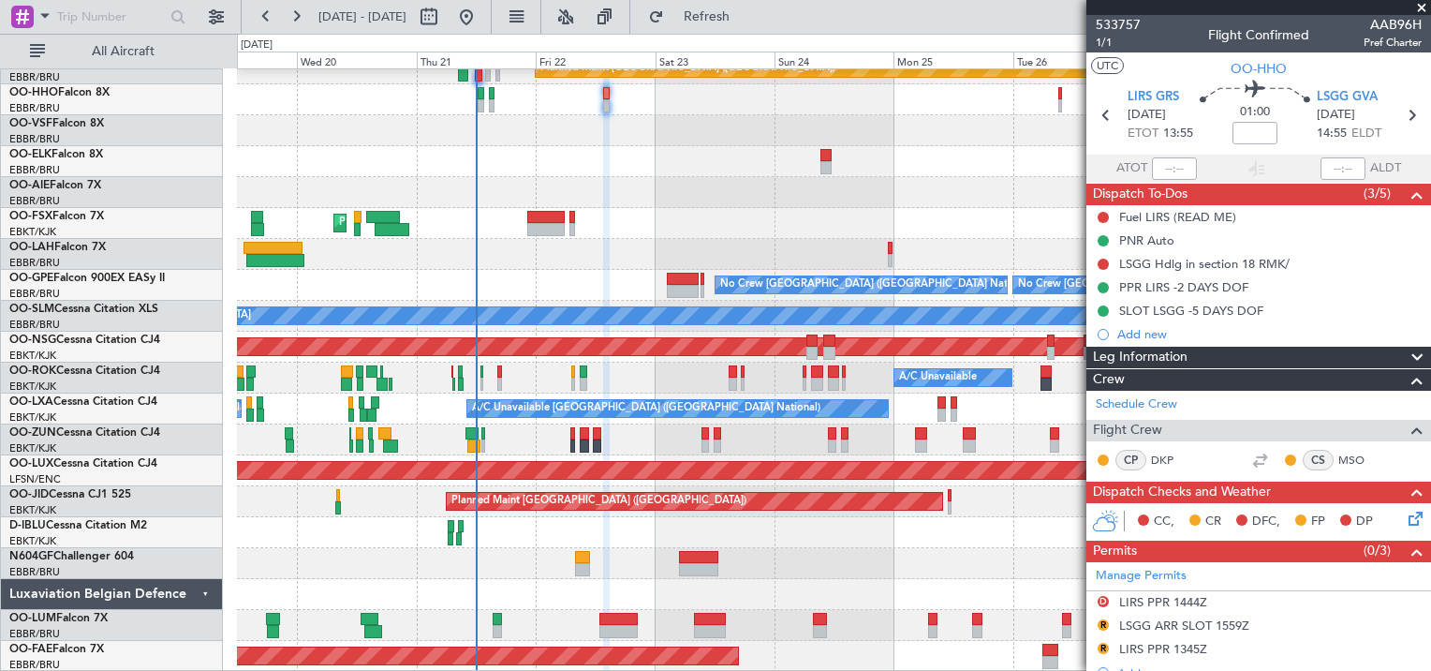
click at [903, 562] on div "Planned Maint [GEOGRAPHIC_DATA] ([GEOGRAPHIC_DATA]) AOG Maint Geneva ([GEOGRAPH…" at bounding box center [833, 346] width 1193 height 649
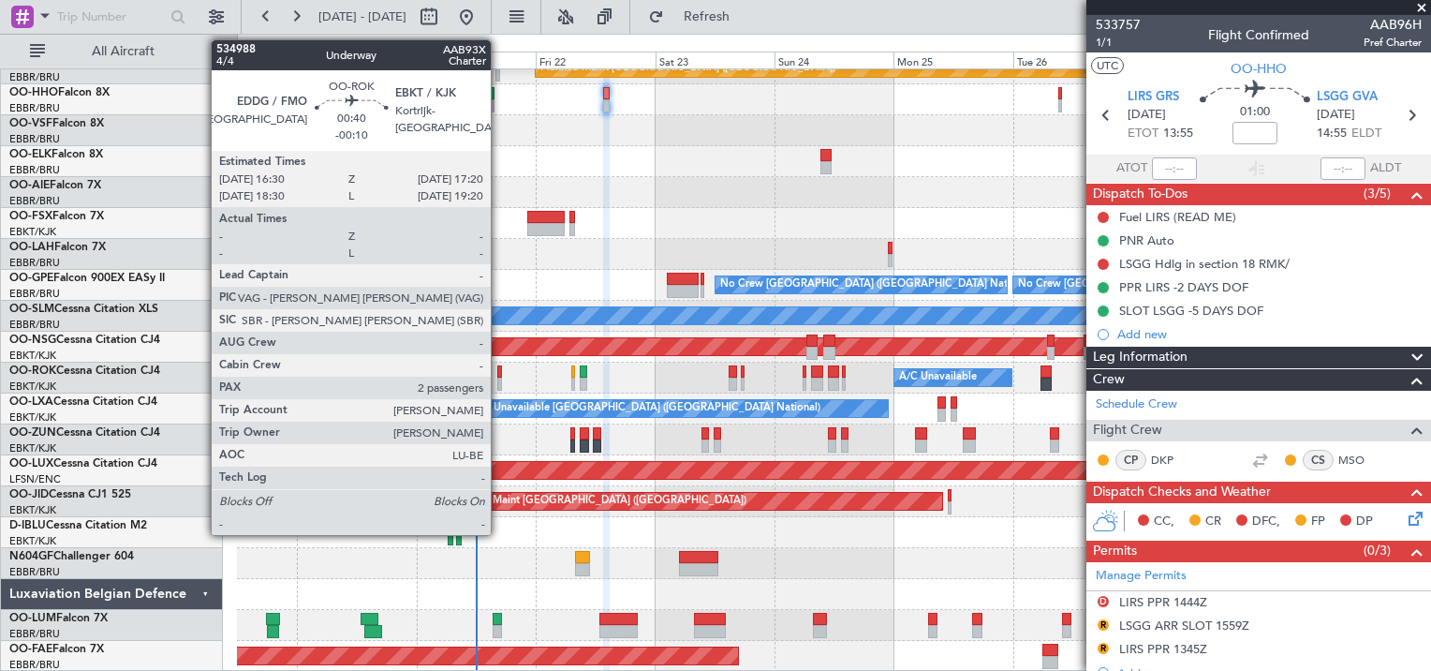
click at [499, 377] on div at bounding box center [499, 383] width 5 height 13
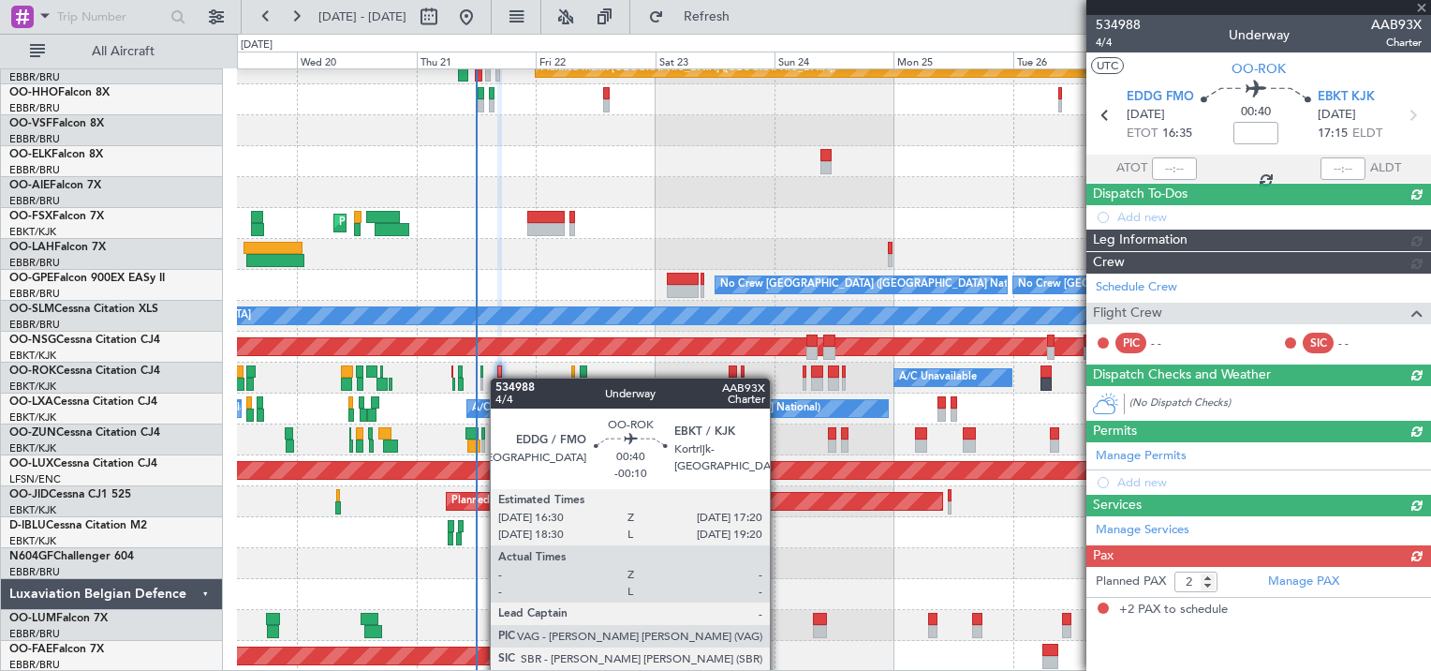
type input "-00:10"
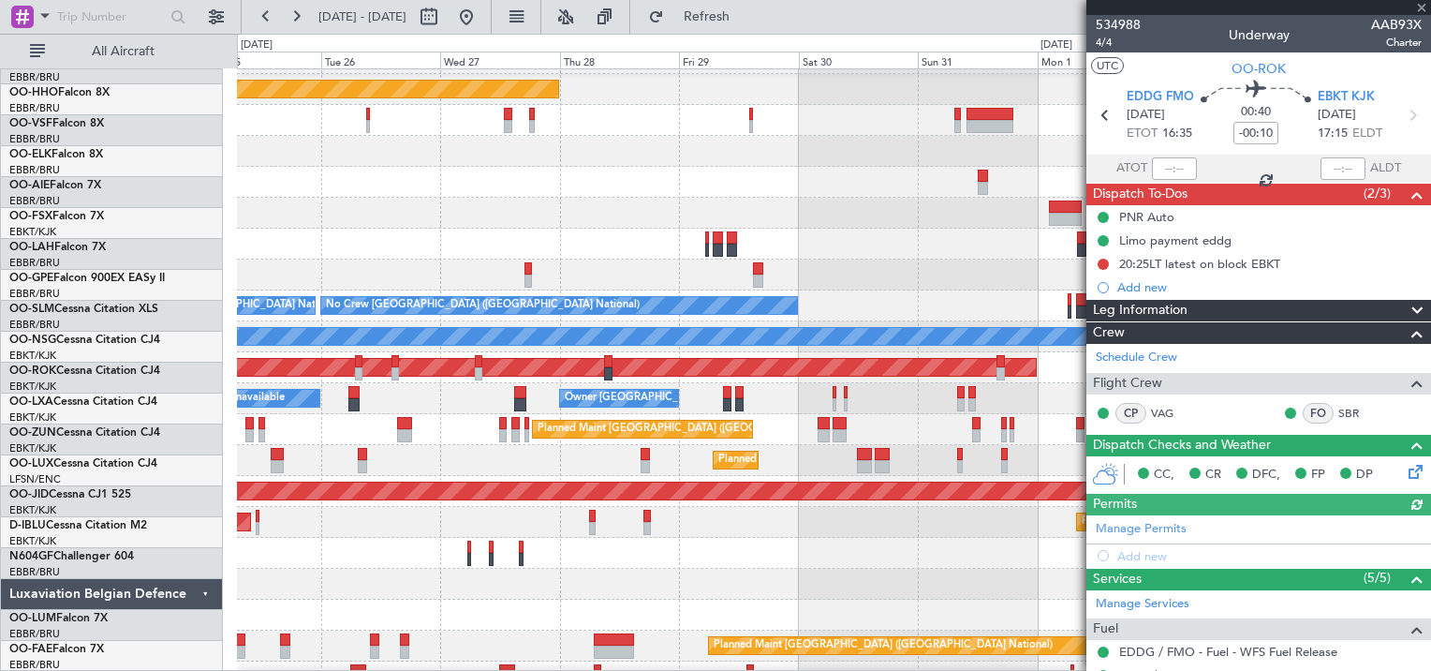
click at [276, 256] on div at bounding box center [833, 244] width 1193 height 31
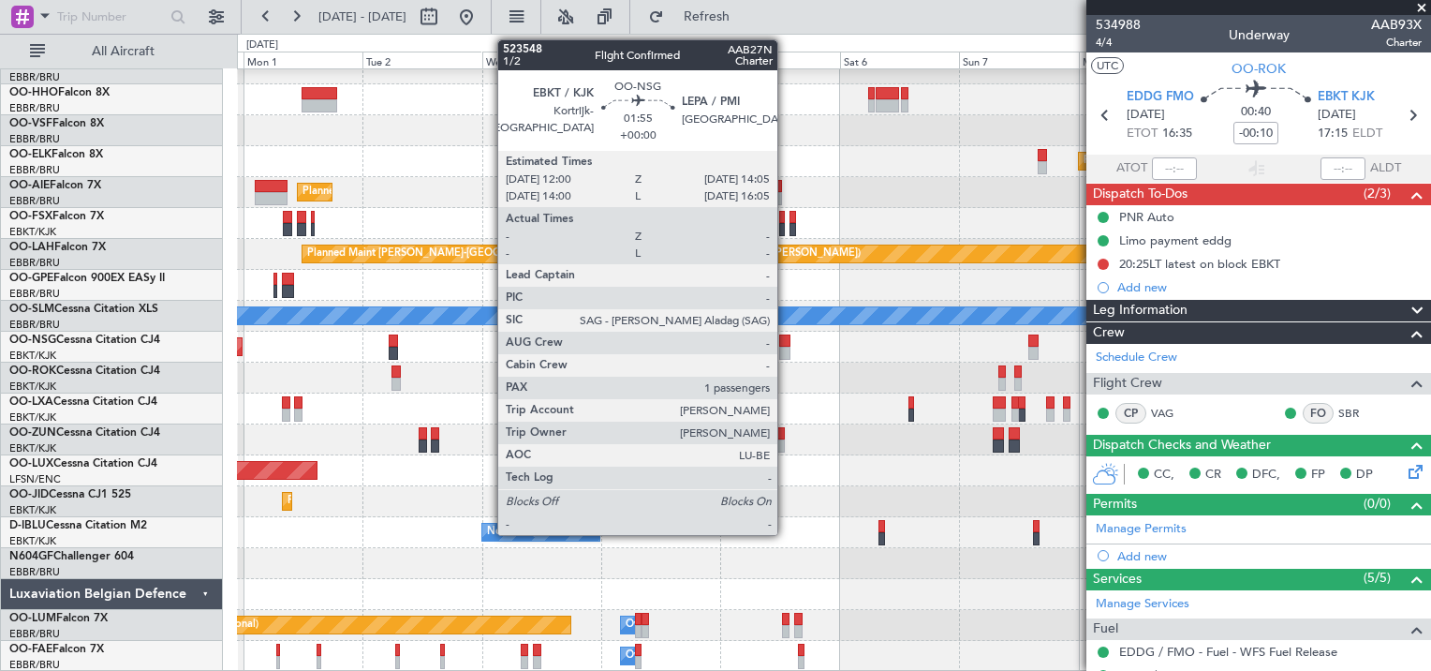
click at [786, 341] on div at bounding box center [784, 340] width 11 height 13
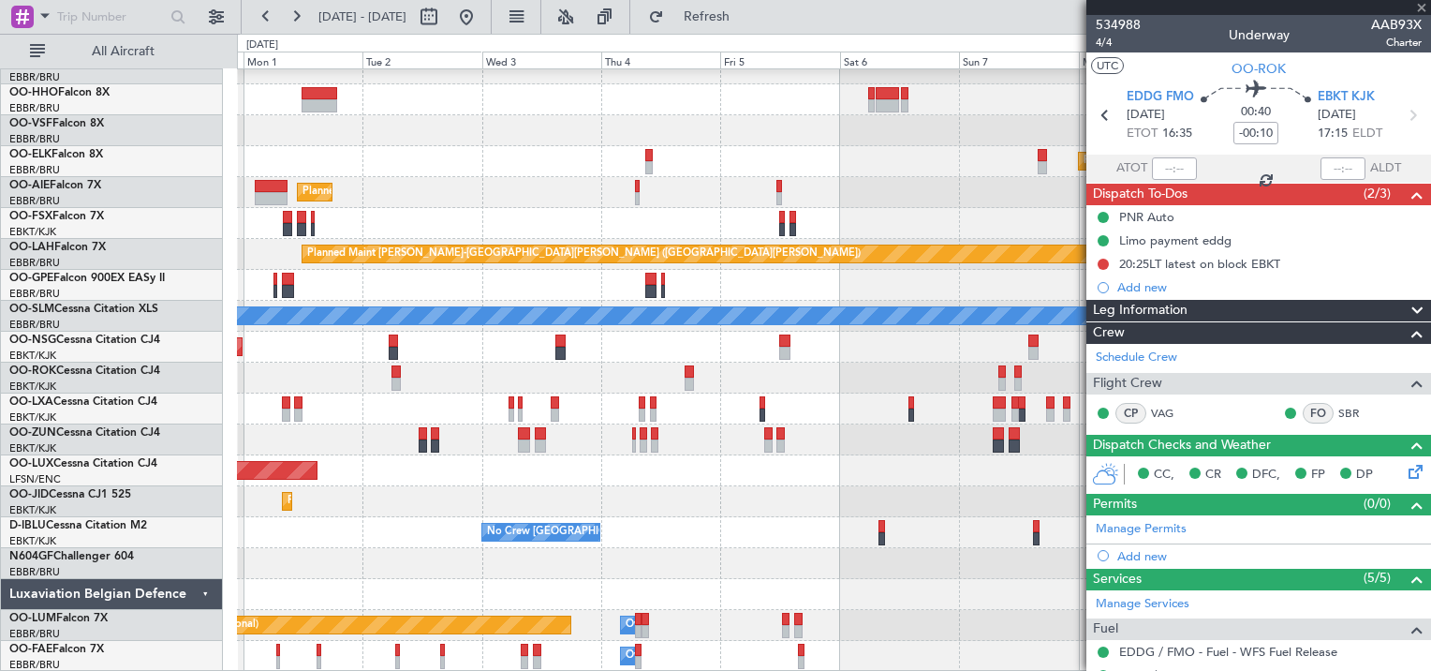
type input "1"
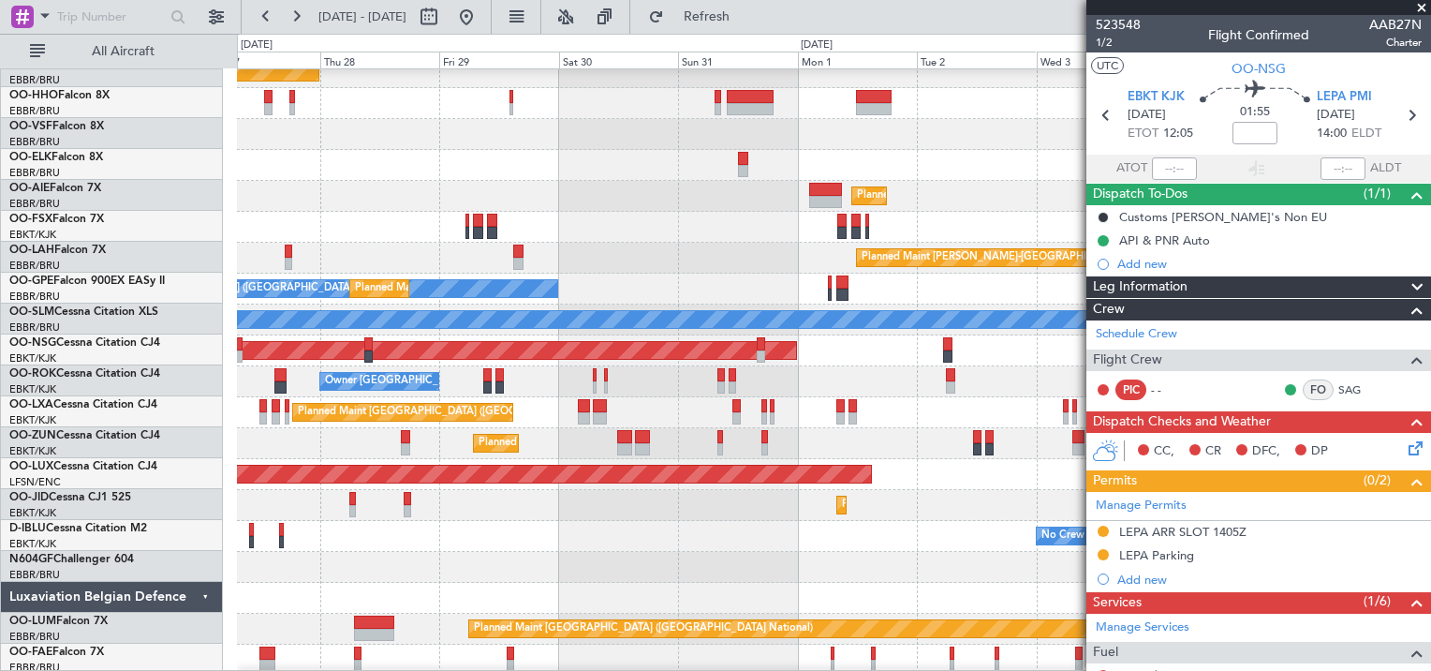
scroll to position [43, 0]
click at [999, 184] on div "Planned Maint [GEOGRAPHIC_DATA] ([GEOGRAPHIC_DATA])" at bounding box center [833, 196] width 1193 height 31
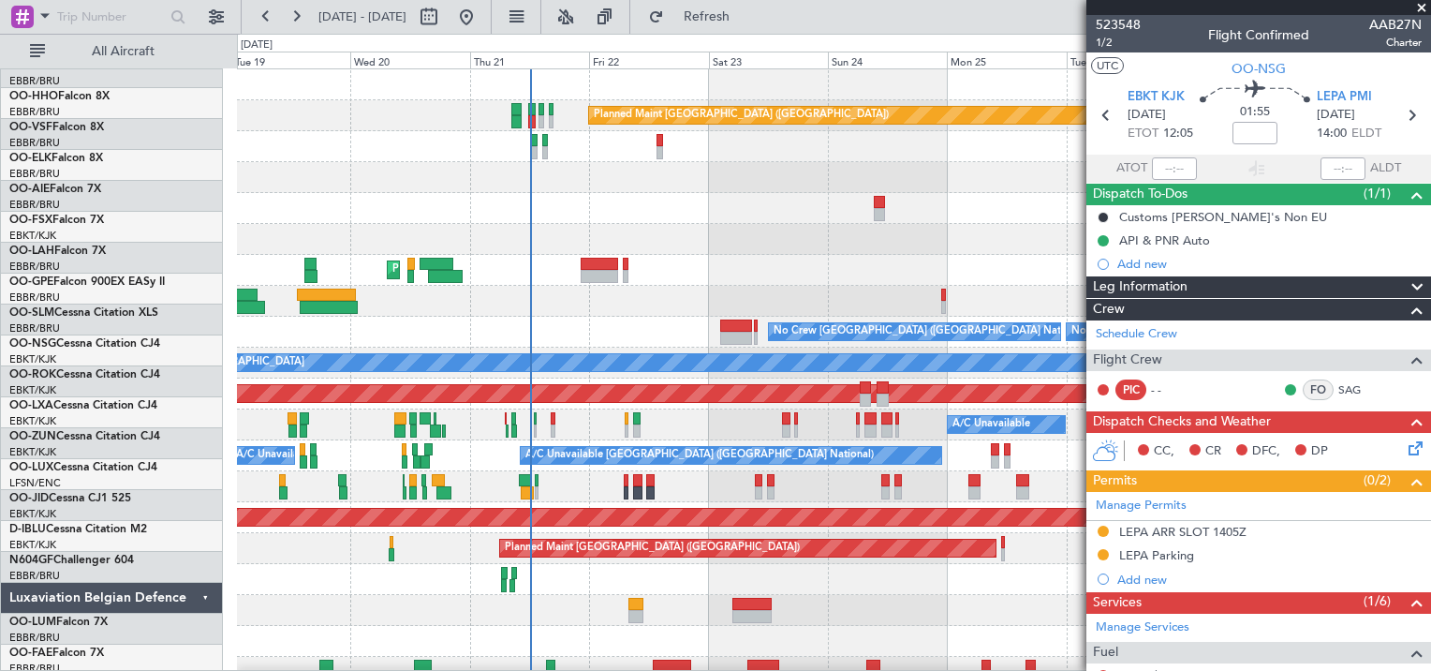
scroll to position [0, 0]
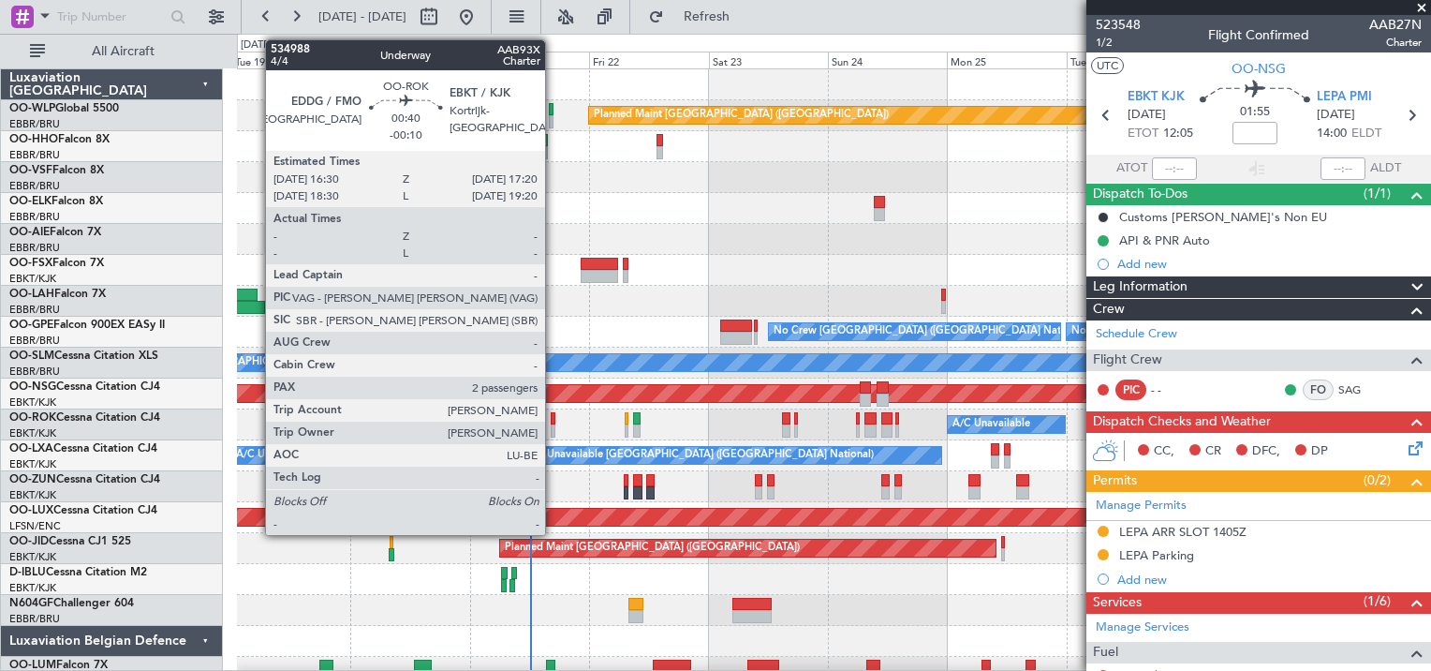
click at [554, 424] on div at bounding box center [553, 430] width 5 height 13
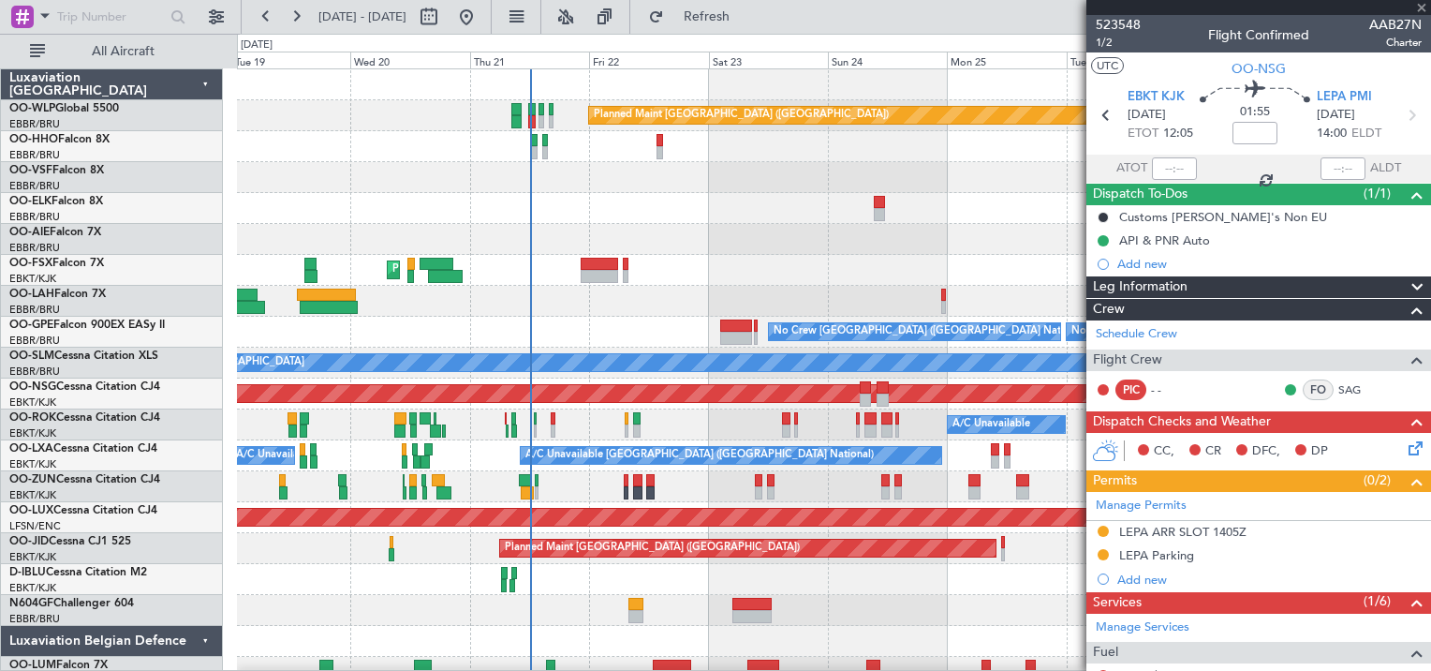
type input "-00:10"
type input "2"
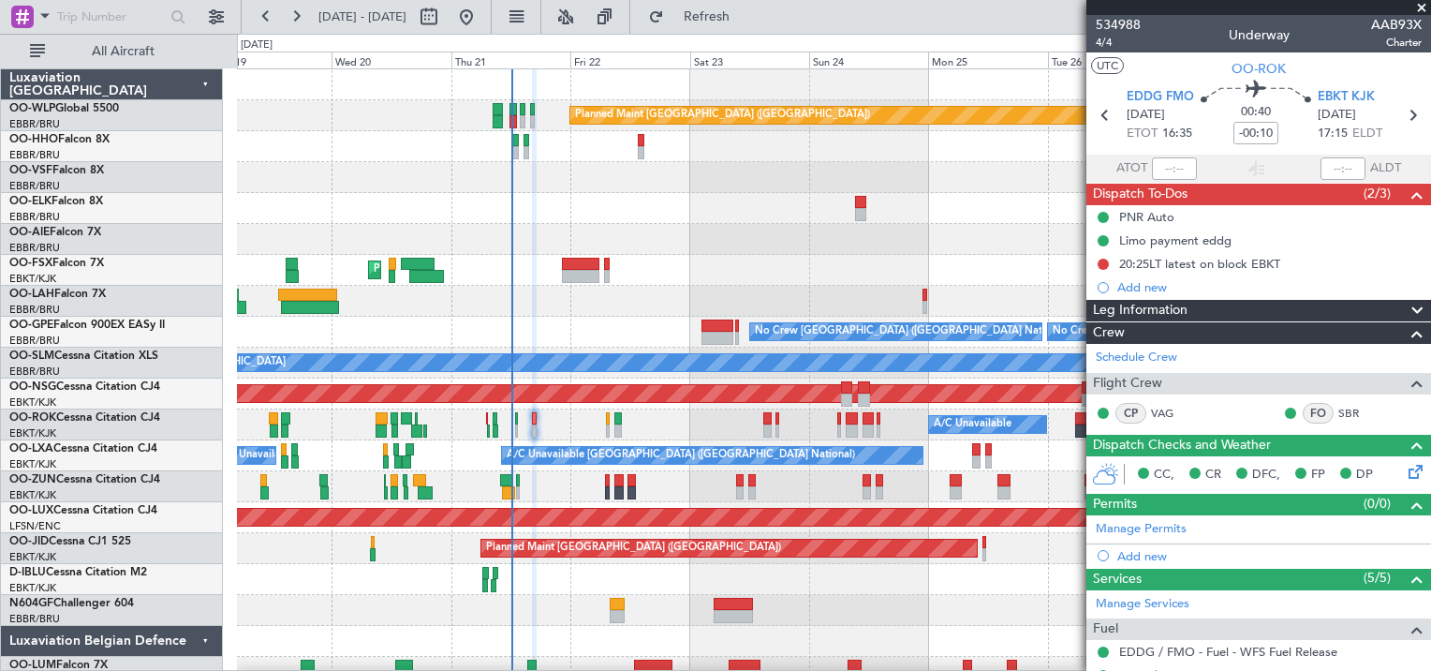
click at [777, 267] on div "Planned Maint Kortrijk-[GEOGRAPHIC_DATA]" at bounding box center [833, 270] width 1193 height 31
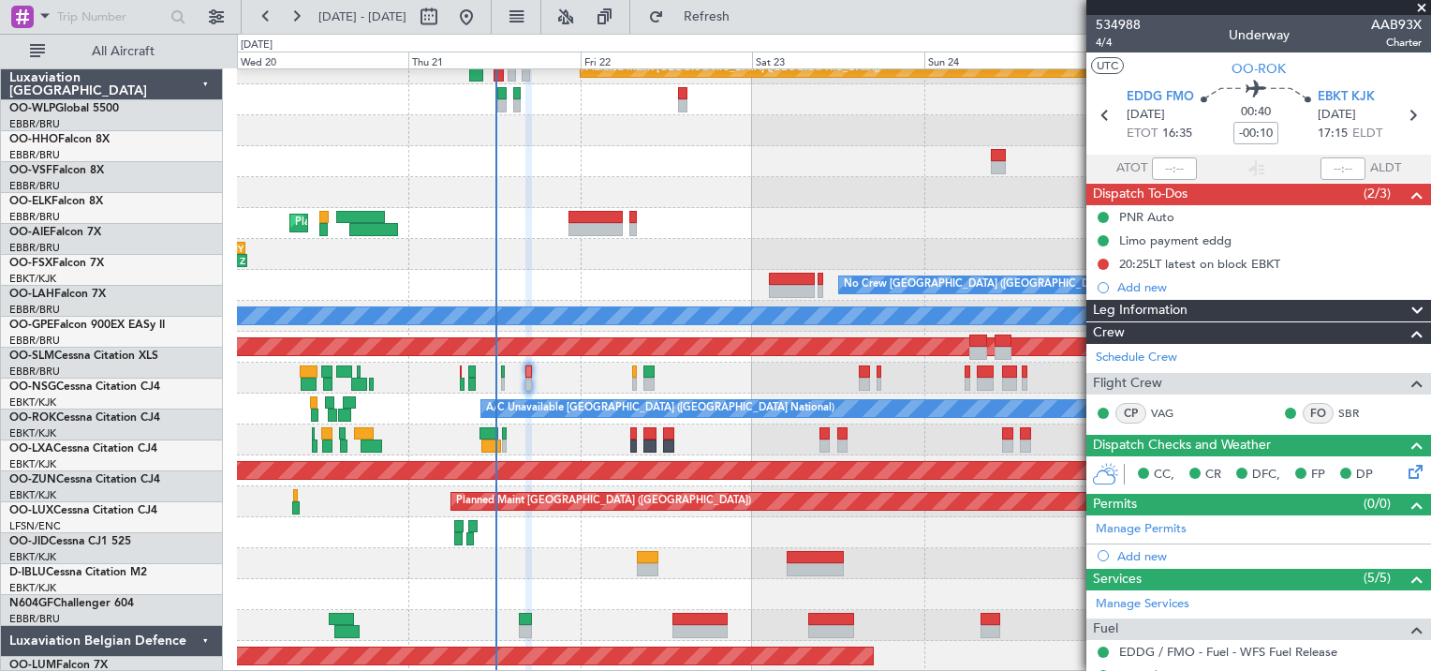
scroll to position [47, 0]
